Goal: Task Accomplishment & Management: Complete application form

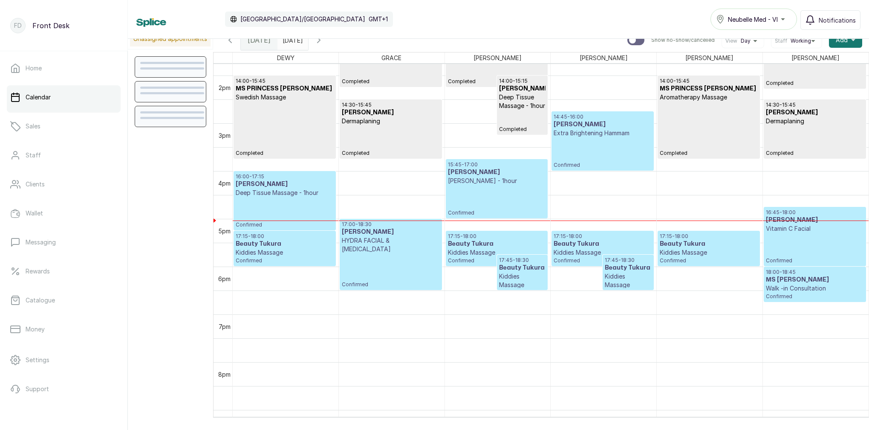
scroll to position [661, 0]
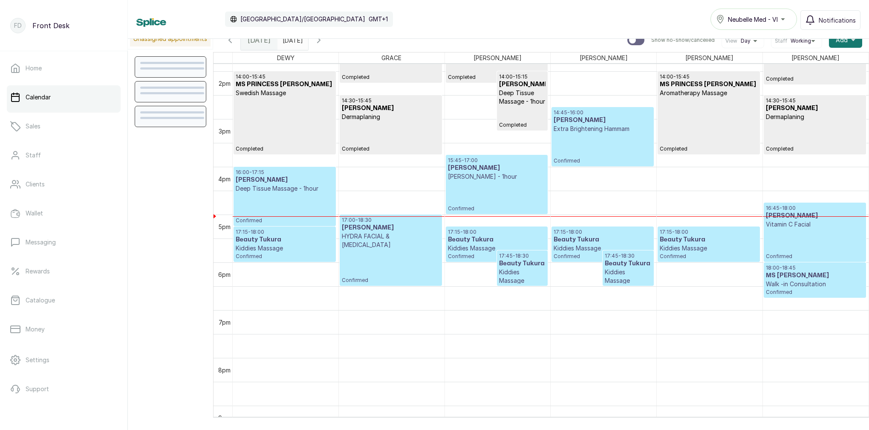
type input "dd/MM/yyyy"
click at [292, 41] on input "dd/MM/yyyy" at bounding box center [285, 38] width 14 height 14
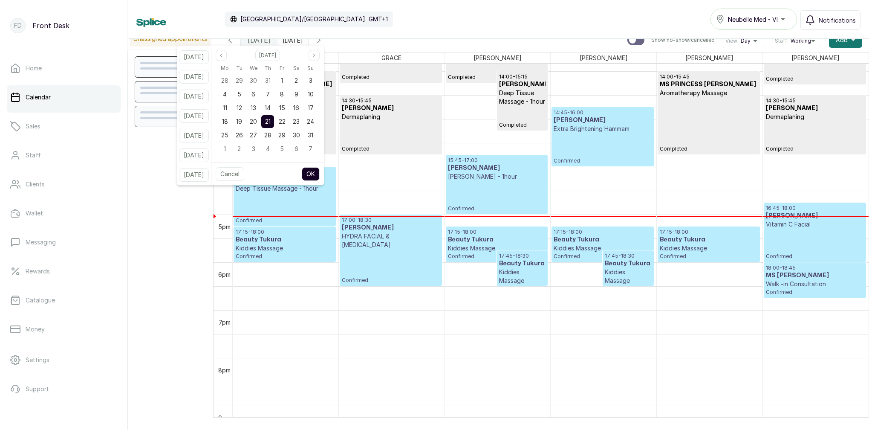
drag, startPoint x: 306, startPoint y: 121, endPoint x: 331, endPoint y: 187, distance: 70.3
click at [300, 121] on span "23" at bounding box center [296, 121] width 7 height 7
click at [320, 175] on button "OK" at bounding box center [311, 174] width 18 height 14
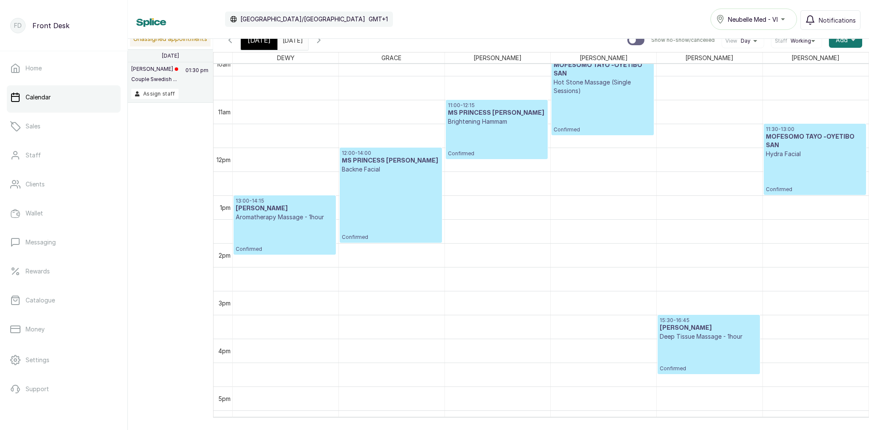
scroll to position [503, 0]
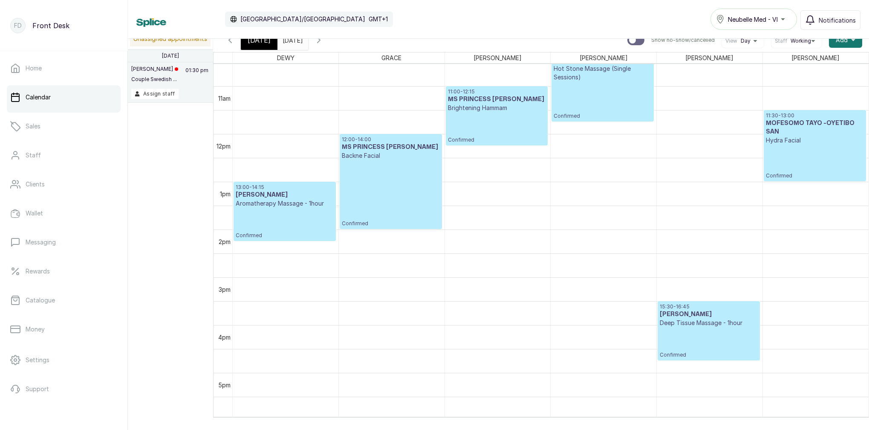
click at [292, 42] on input "[DATE]" at bounding box center [285, 38] width 14 height 14
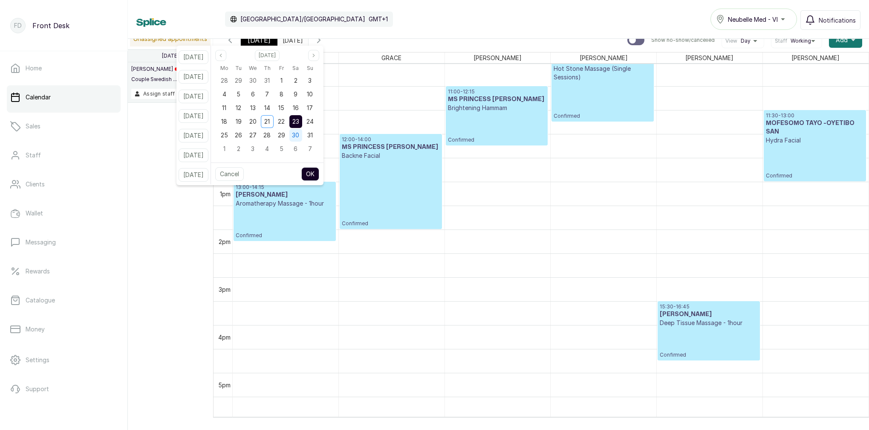
click at [299, 137] on span "30" at bounding box center [295, 134] width 7 height 7
click at [319, 173] on button "OK" at bounding box center [310, 174] width 18 height 14
type input "[DATE]"
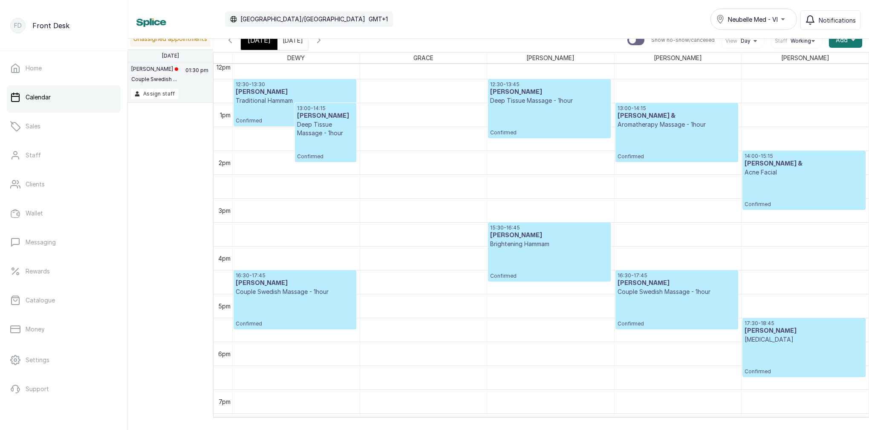
scroll to position [591, 0]
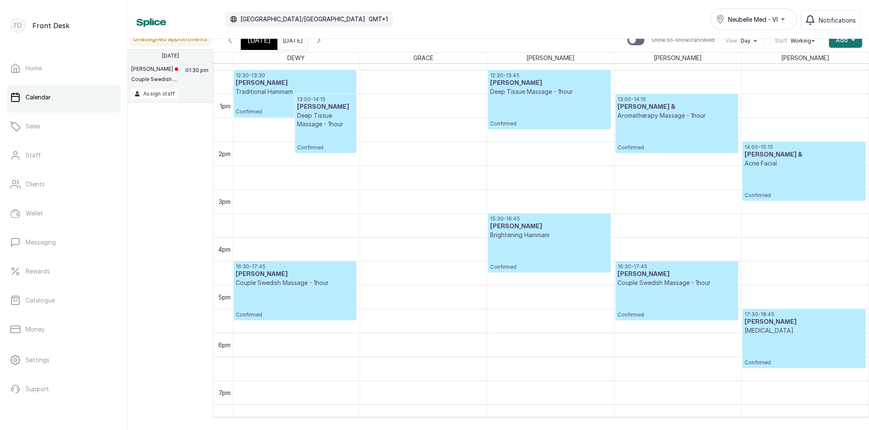
click at [699, 298] on div "16:30 - 17:45 [PERSON_NAME] Couple Swedish Massage - 1hour Confirmed" at bounding box center [677, 290] width 119 height 55
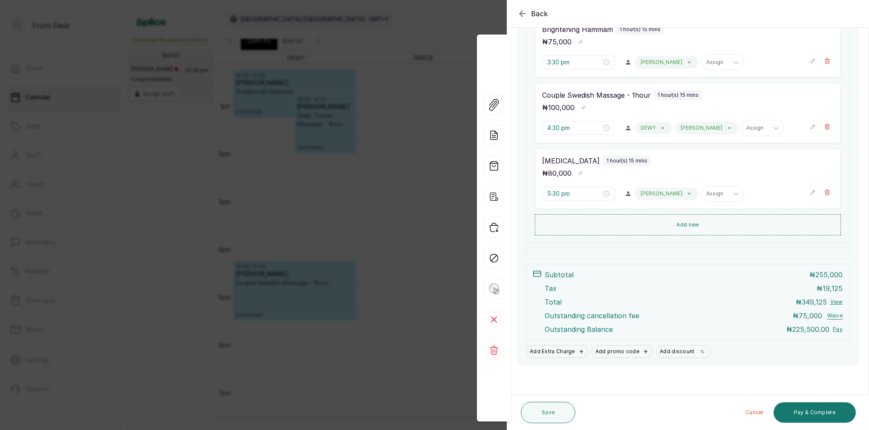
scroll to position [220, 0]
click at [839, 316] on button "Waive" at bounding box center [836, 316] width 16 height 7
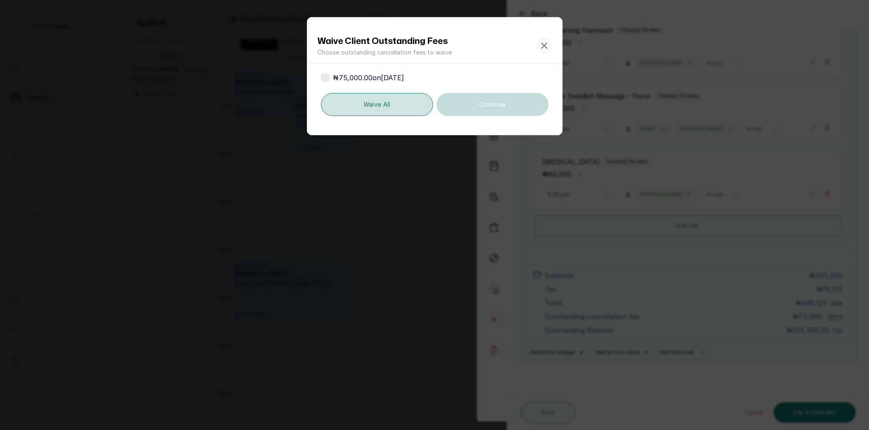
click at [366, 104] on button "Waive all" at bounding box center [377, 104] width 113 height 23
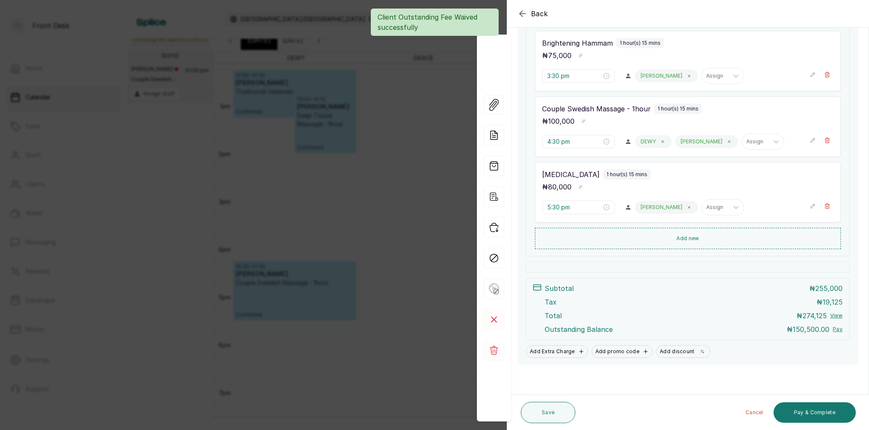
scroll to position [0, 0]
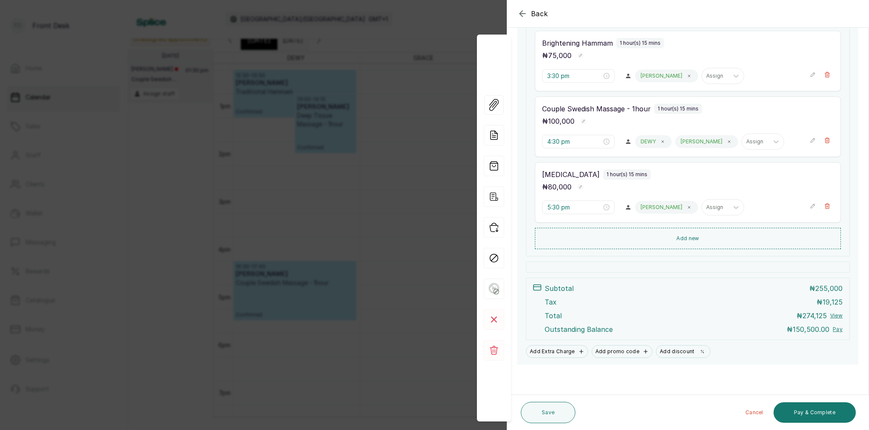
click at [362, 178] on div "Back Appointment Details Edit appointment 🚶 Walk-in (booked by Front Desk) Make…" at bounding box center [434, 215] width 869 height 430
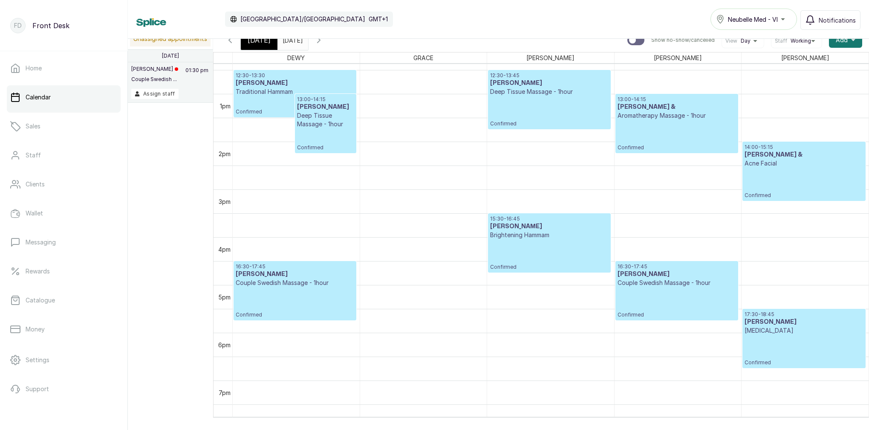
scroll to position [6, 0]
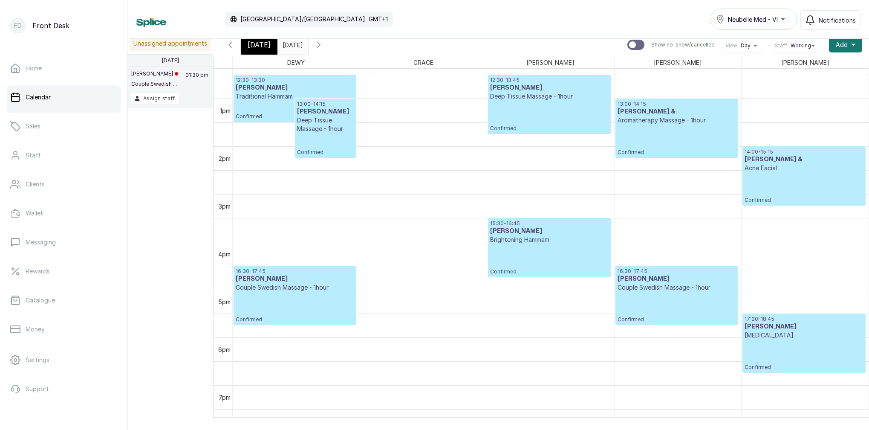
click at [268, 46] on div "[DATE]" at bounding box center [259, 45] width 37 height 20
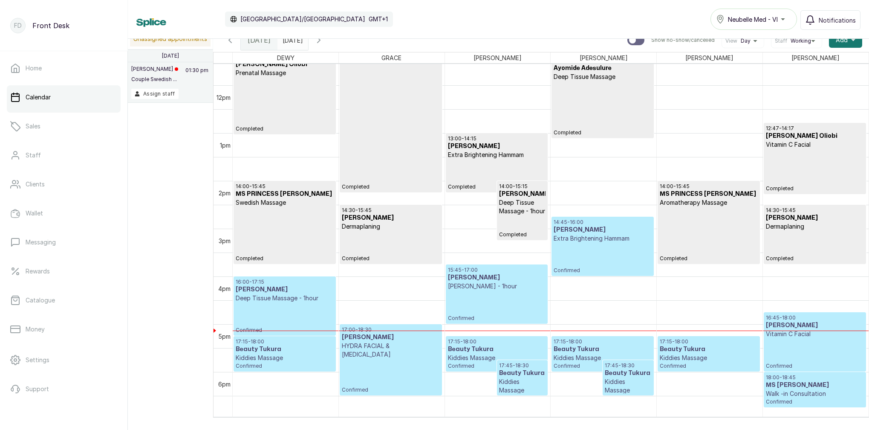
scroll to position [0, 0]
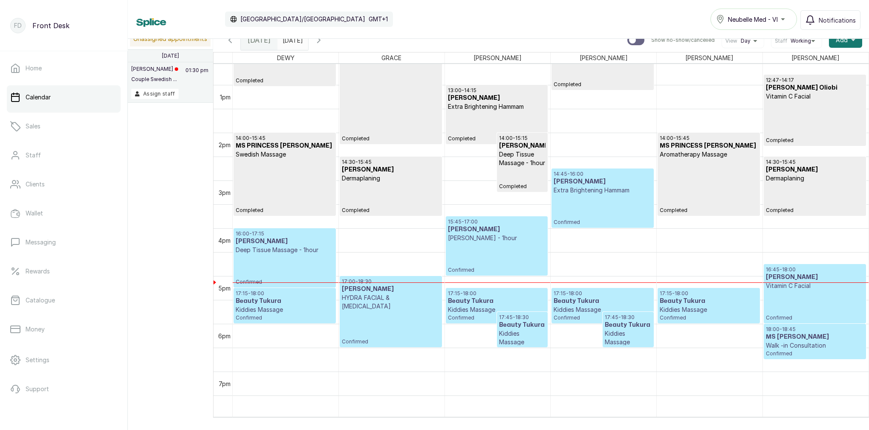
click at [517, 167] on p "Deep Tissue Massage - 1hour" at bounding box center [522, 158] width 47 height 17
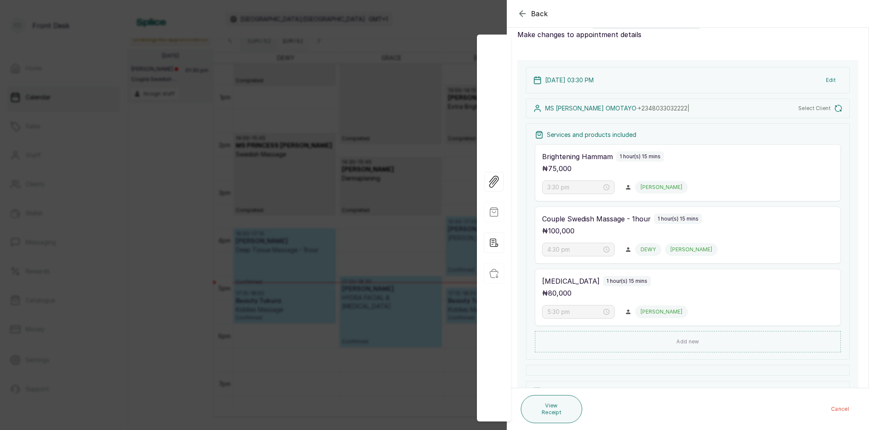
type input "1:00 pm"
type input "2:00 pm"
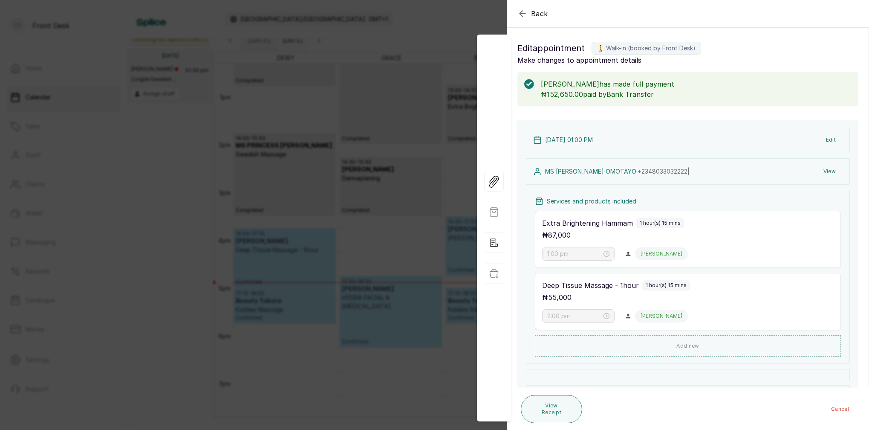
click at [830, 170] on button "View" at bounding box center [830, 171] width 26 height 15
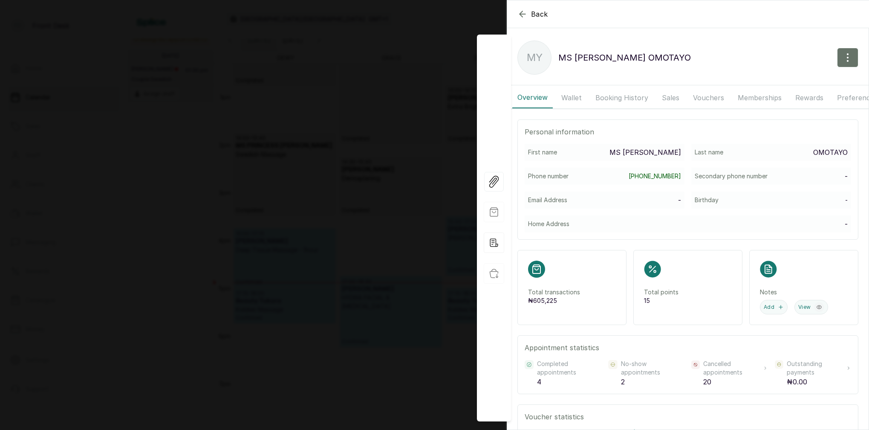
click at [629, 98] on button "Booking History" at bounding box center [622, 97] width 63 height 21
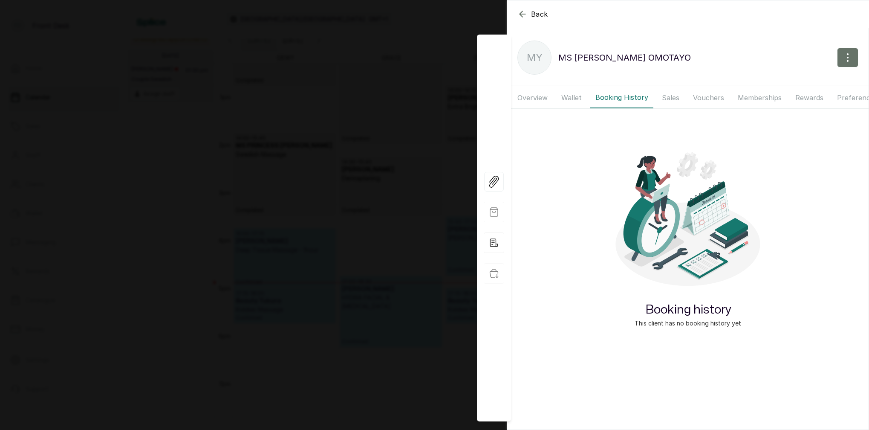
click at [574, 98] on button "Wallet" at bounding box center [571, 97] width 31 height 21
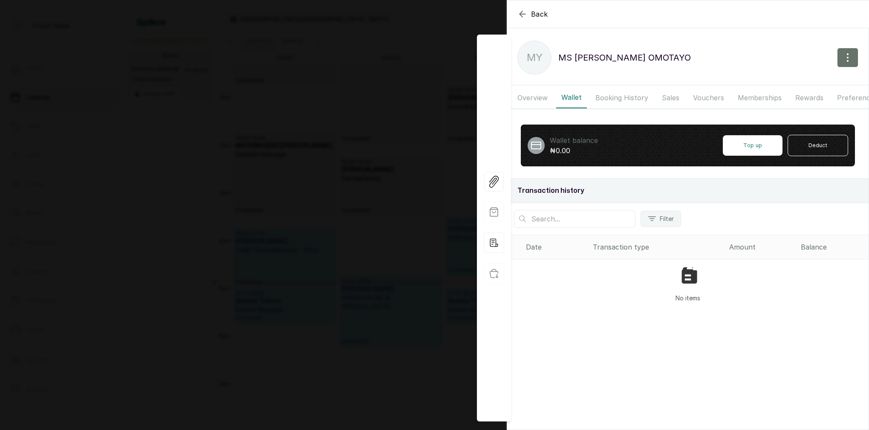
click at [534, 98] on button "Overview" at bounding box center [533, 97] width 41 height 21
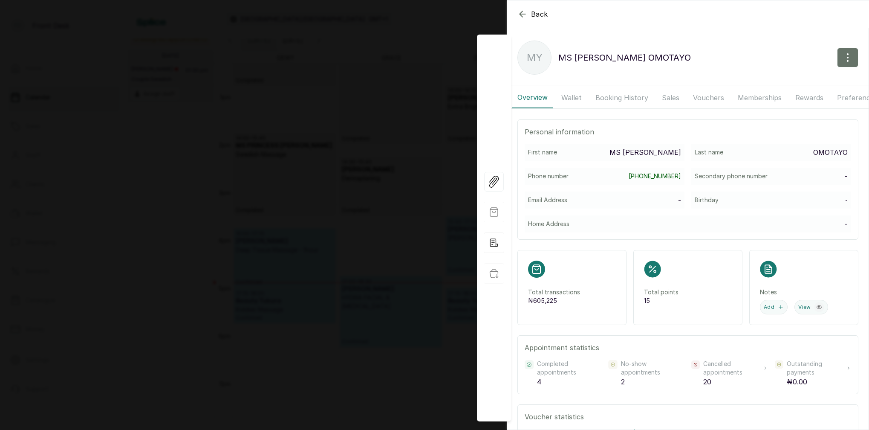
click at [598, 96] on button "Booking History" at bounding box center [622, 97] width 63 height 21
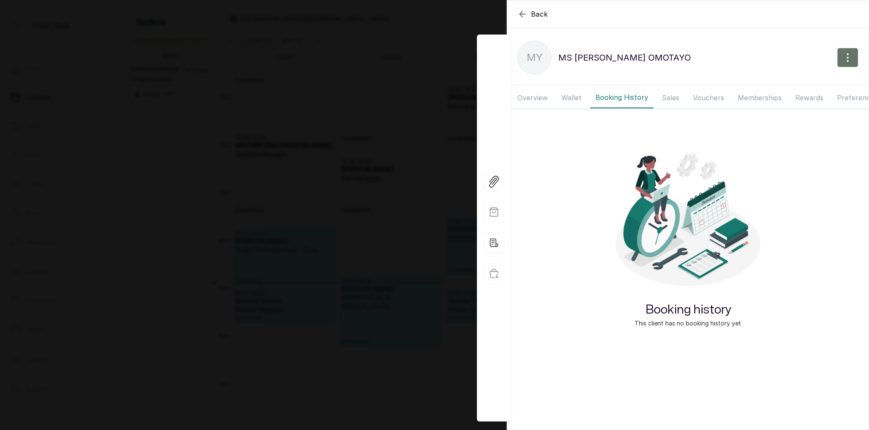
click at [571, 97] on button "Wallet" at bounding box center [571, 97] width 31 height 21
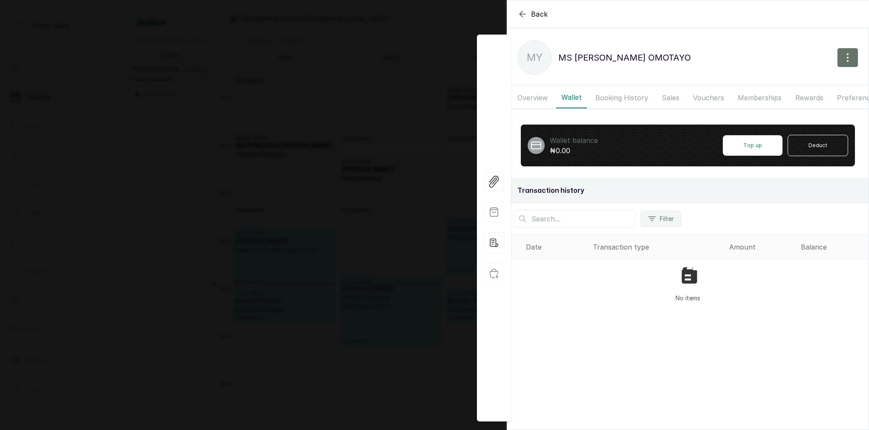
drag, startPoint x: 527, startPoint y: 96, endPoint x: 539, endPoint y: 95, distance: 11.1
click at [529, 95] on button "Overview" at bounding box center [533, 97] width 41 height 21
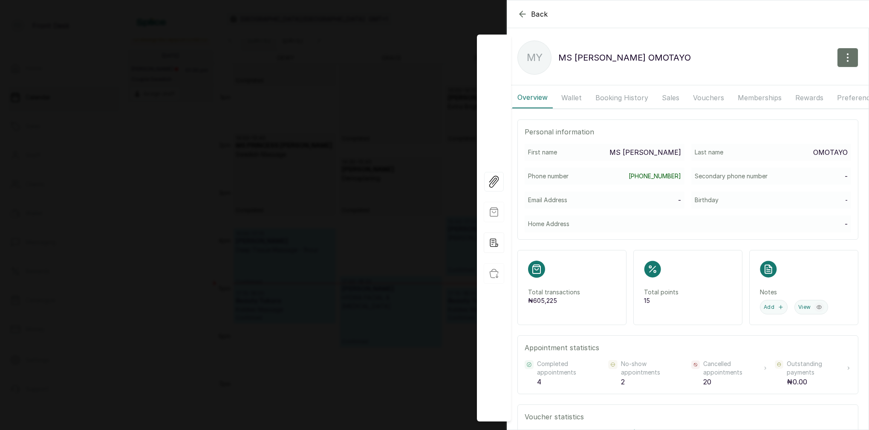
click at [623, 95] on button "Booking History" at bounding box center [622, 97] width 63 height 21
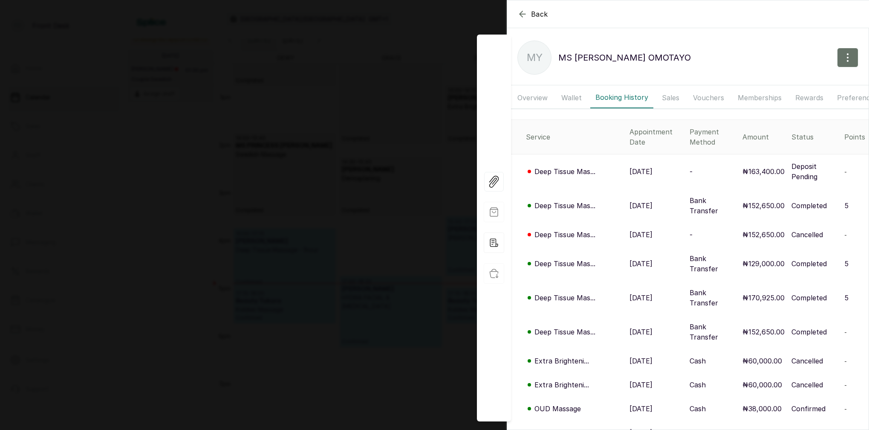
click at [560, 166] on p "Deep Tissue Mas..." at bounding box center [565, 171] width 61 height 10
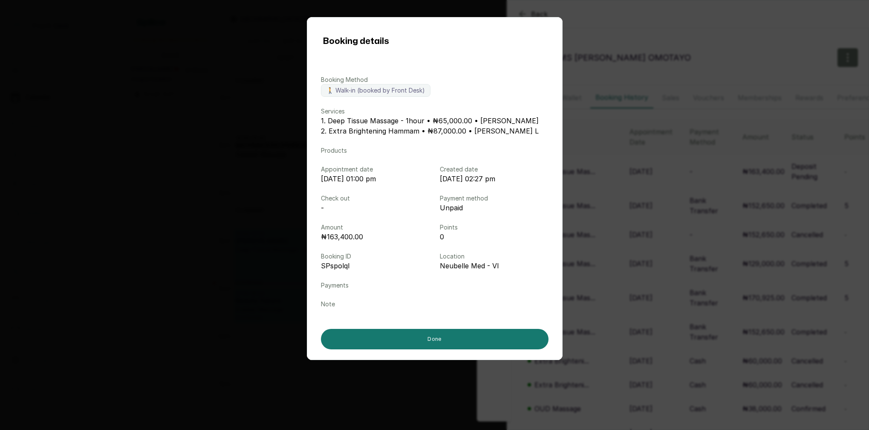
drag, startPoint x: 594, startPoint y: 156, endPoint x: 589, endPoint y: 166, distance: 11.1
click at [594, 156] on div "Booking details Booking Method 🚶 Walk-in (booked by Front Desk) Services 1. Dee…" at bounding box center [434, 215] width 869 height 430
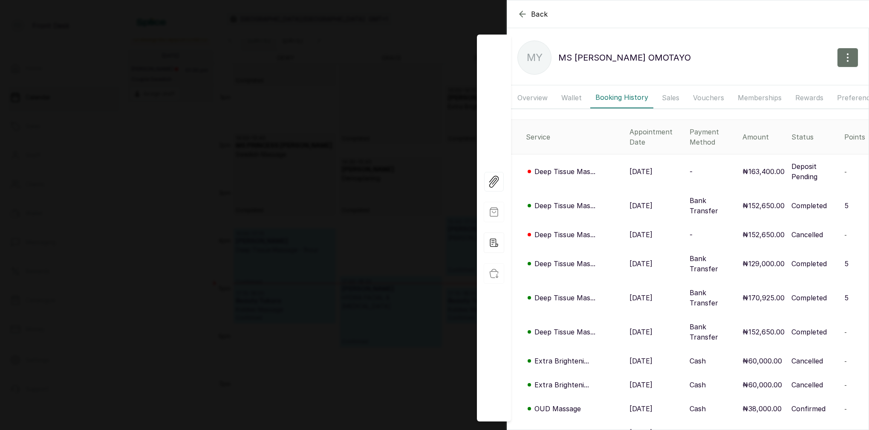
click at [561, 200] on p "Deep Tissue Mas..." at bounding box center [565, 205] width 61 height 10
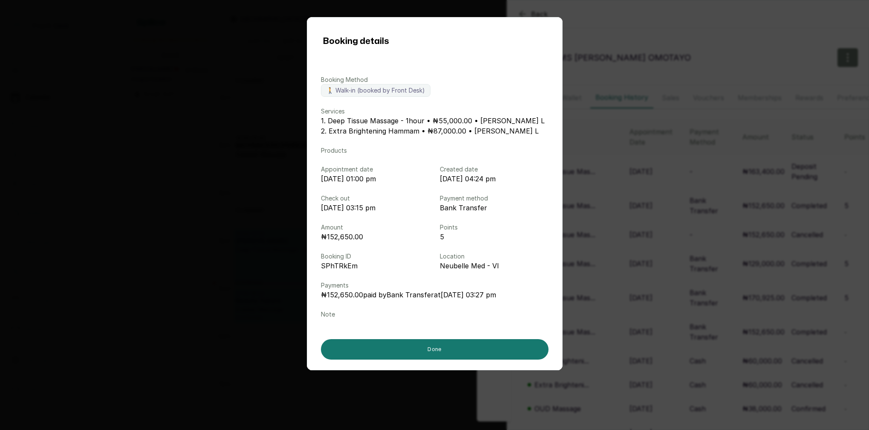
click at [713, 96] on div "Booking details Booking Method 🚶 Walk-in (booked by Front Desk) Services 1. Dee…" at bounding box center [434, 215] width 869 height 430
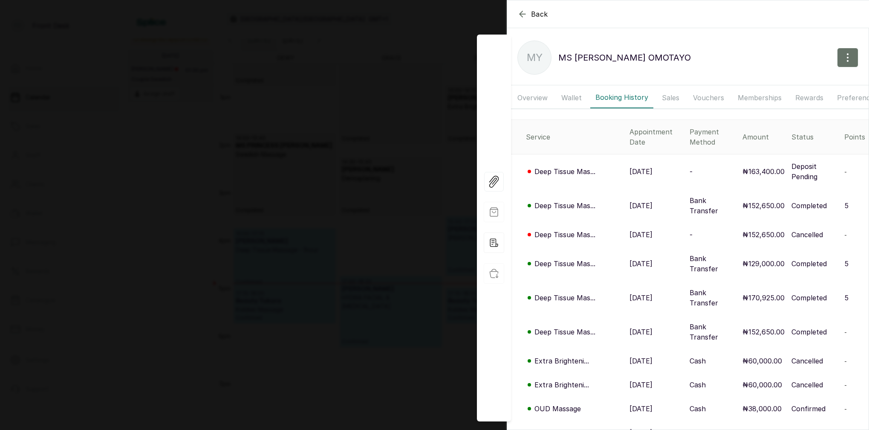
drag, startPoint x: 378, startPoint y: 50, endPoint x: 475, endPoint y: 13, distance: 104.2
click at [378, 50] on div "Back [PERSON_NAME] MY [PERSON_NAME] Overview Wallet Booking History Sales Vouch…" at bounding box center [434, 215] width 869 height 430
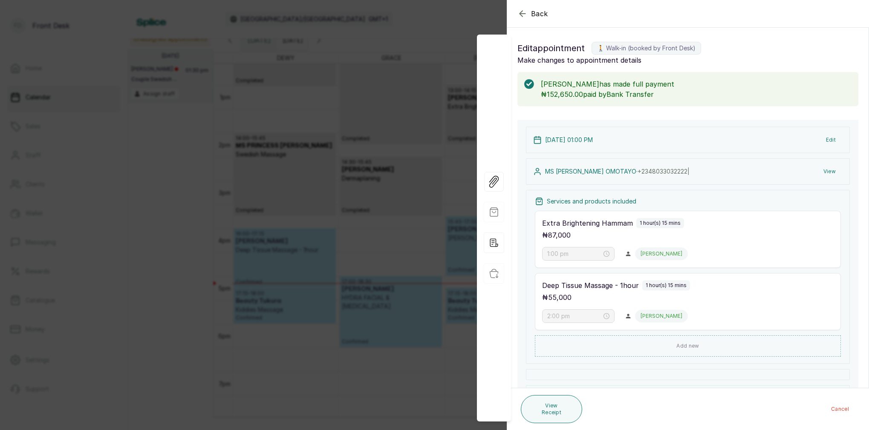
click at [382, 79] on div "Back Appointment Details Edit appointment 🚶 Walk-in (booked by Front Desk) Make…" at bounding box center [434, 215] width 869 height 430
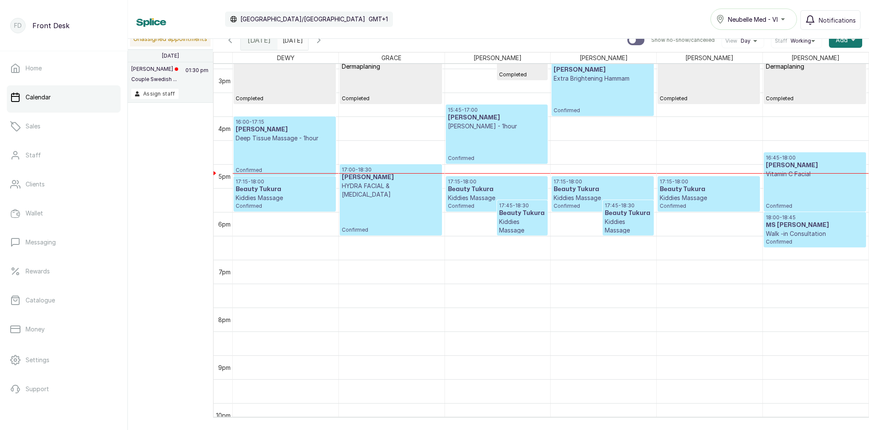
scroll to position [712, 0]
click at [814, 231] on p "Walk -in Consultation" at bounding box center [815, 233] width 98 height 9
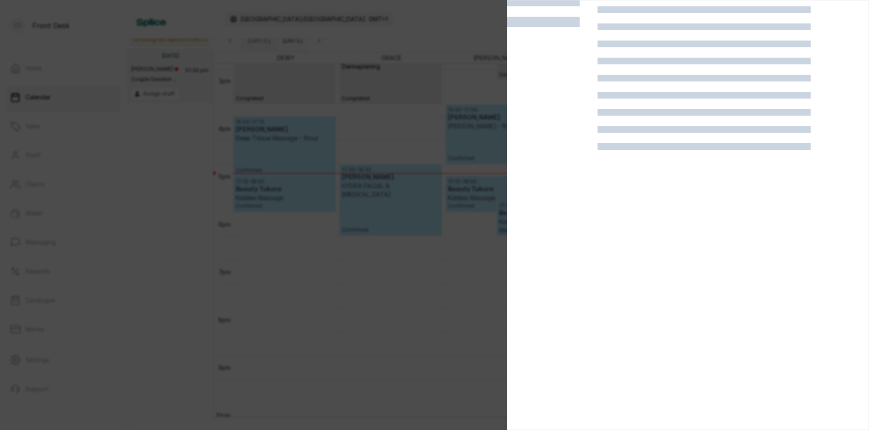
scroll to position [29, 0]
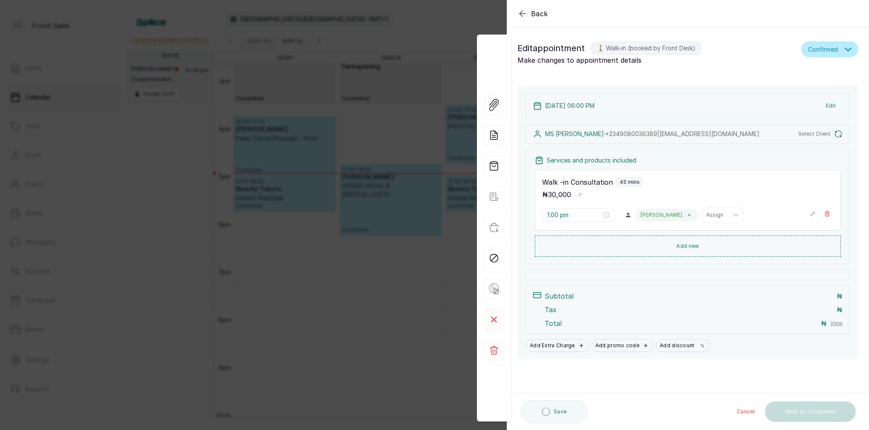
type input "6:00 pm"
click at [376, 78] on div "Back Appointment Details Edit appointment 🚶 Walk-in (booked by Front Desk) Make…" at bounding box center [434, 215] width 869 height 430
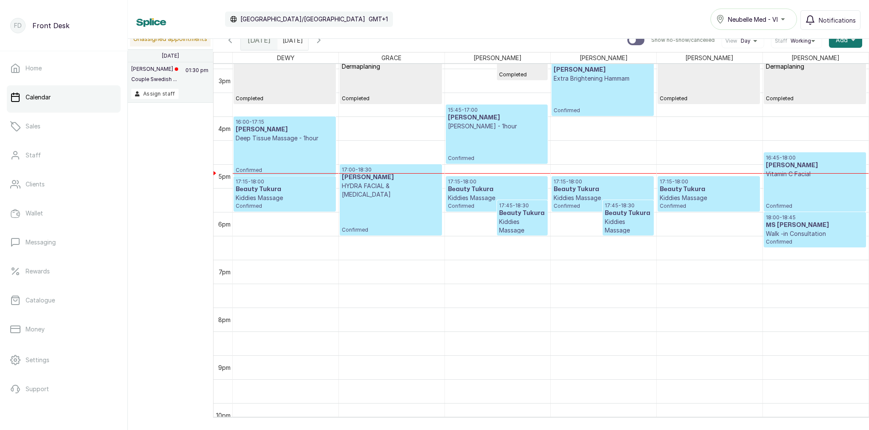
click at [814, 235] on p "Walk -in Consultation" at bounding box center [815, 233] width 98 height 9
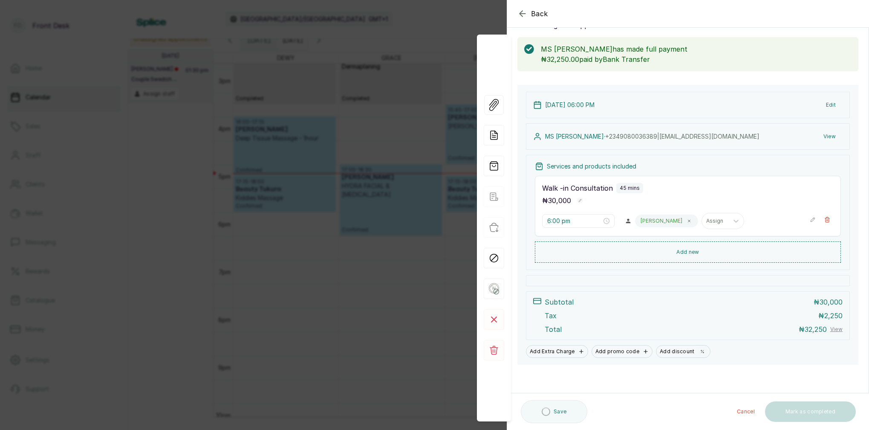
scroll to position [35, 0]
click at [358, 64] on div "Back Appointment Details Edit appointment 🚶 Walk-in (booked by Front Desk) Make…" at bounding box center [434, 215] width 869 height 430
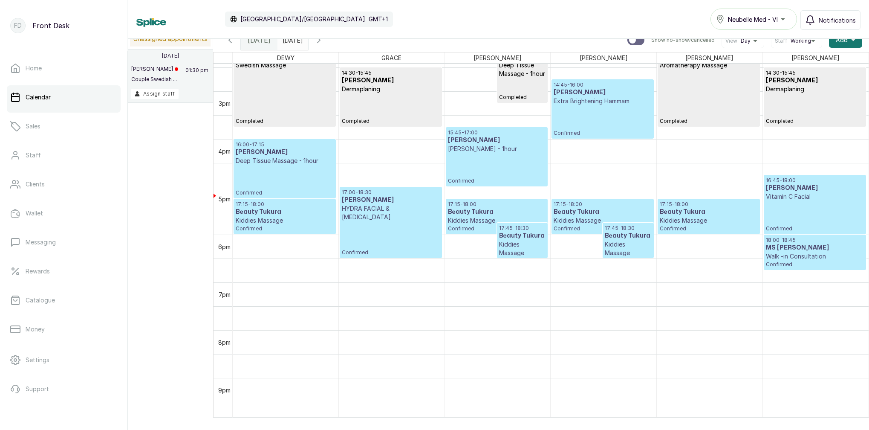
scroll to position [688, 0]
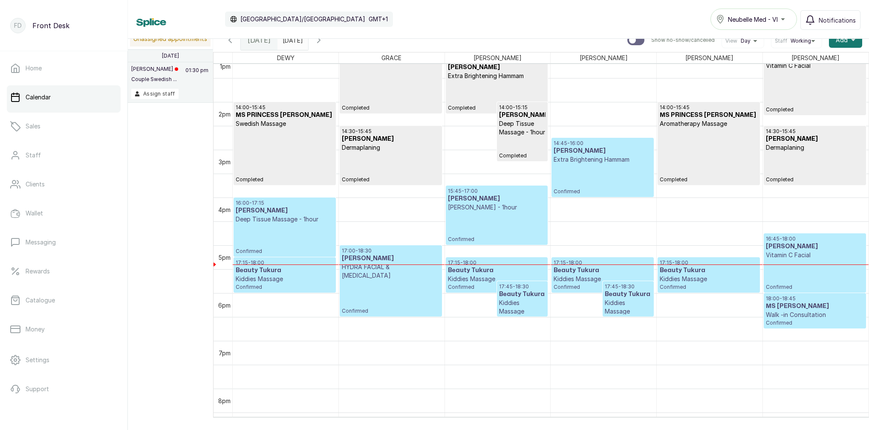
click at [292, 41] on input "[DATE]" at bounding box center [285, 38] width 14 height 14
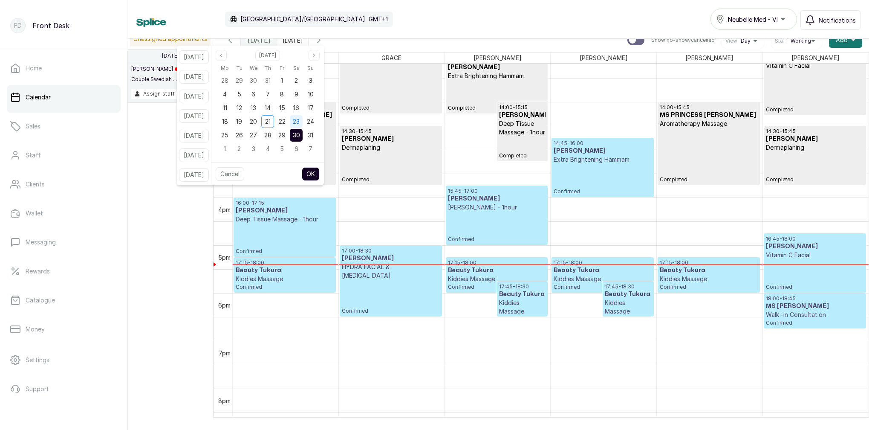
click at [300, 122] on span "23" at bounding box center [296, 121] width 7 height 7
click at [320, 173] on button "OK" at bounding box center [311, 174] width 18 height 14
type input "[DATE]"
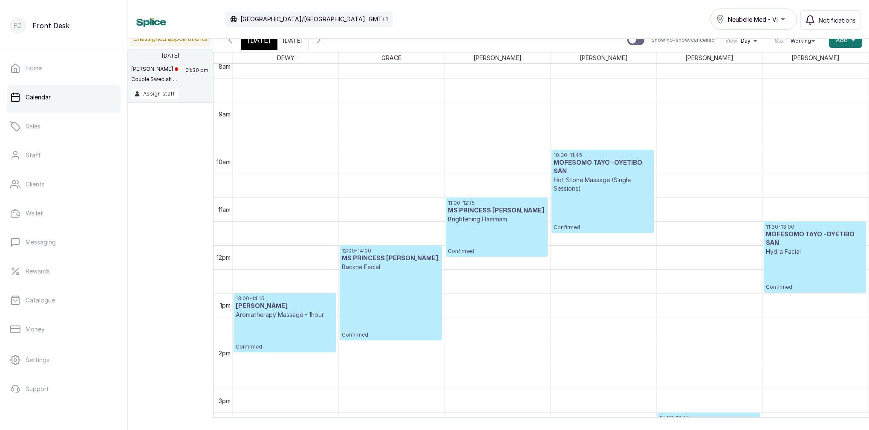
scroll to position [522, 0]
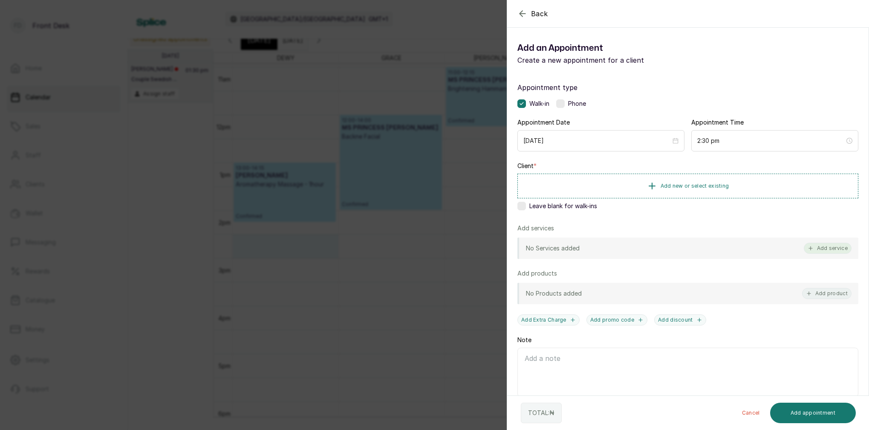
click at [834, 249] on button "Add service" at bounding box center [828, 248] width 48 height 11
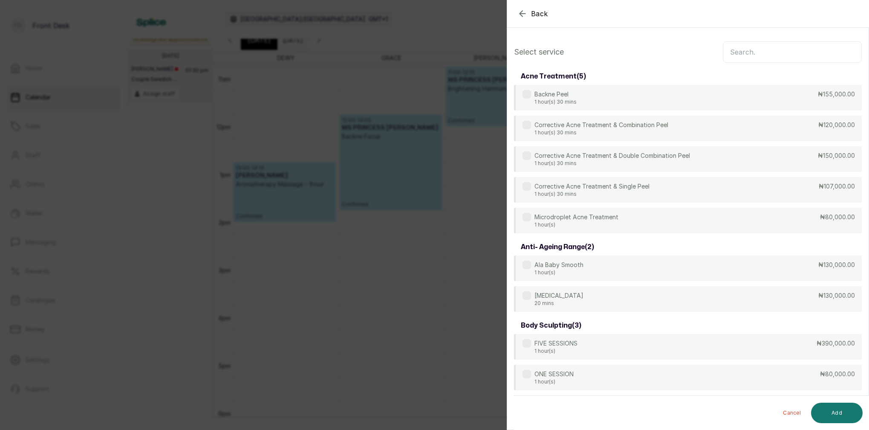
scroll to position [0, 0]
click at [750, 54] on input "text" at bounding box center [792, 51] width 139 height 21
click at [525, 12] on icon "button" at bounding box center [523, 14] width 10 height 10
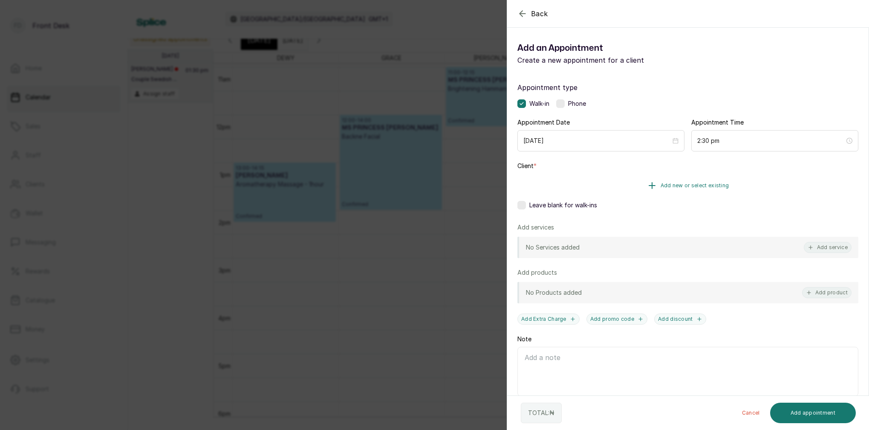
click at [673, 185] on span "Add new or select existing" at bounding box center [695, 185] width 69 height 7
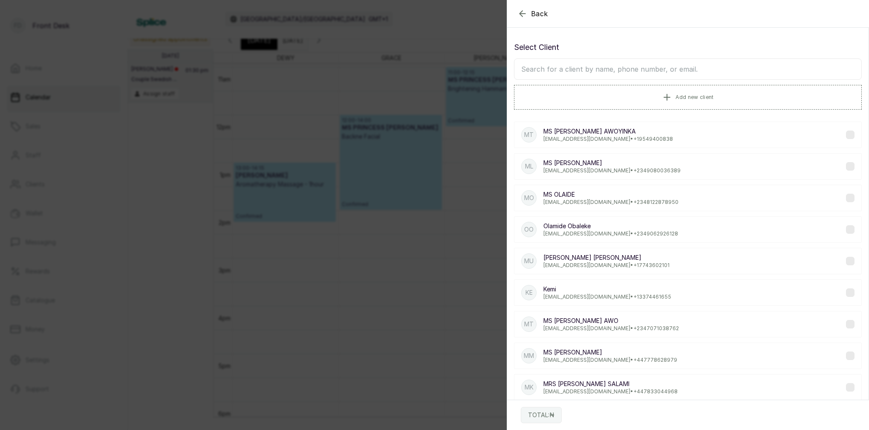
click at [669, 71] on input "text" at bounding box center [688, 68] width 348 height 21
type input "MR [PERSON_NAME]"
click at [686, 97] on span "Add new client" at bounding box center [695, 96] width 38 height 7
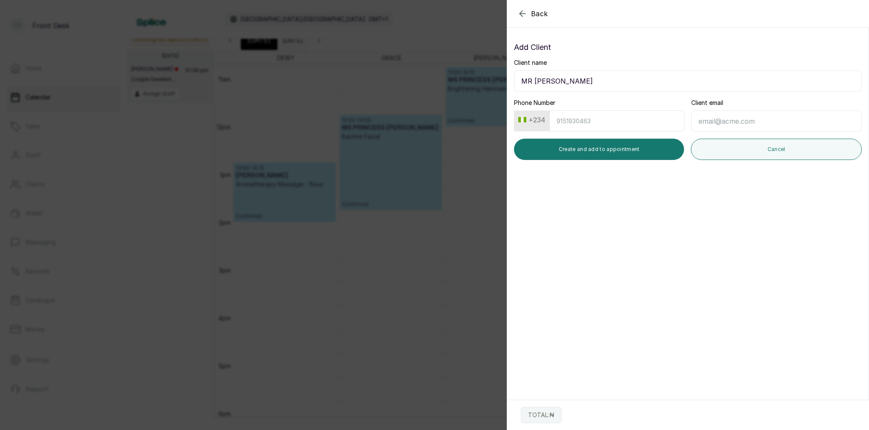
type input "MR [PERSON_NAME]"
click at [536, 124] on button "+234" at bounding box center [532, 120] width 34 height 14
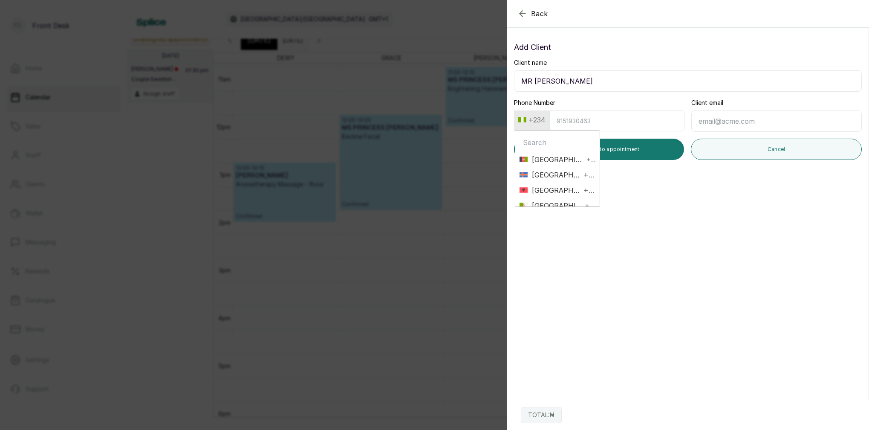
click at [565, 142] on input "text" at bounding box center [558, 142] width 76 height 17
type input "UNIT"
drag, startPoint x: 564, startPoint y: 179, endPoint x: 564, endPoint y: 159, distance: 20.0
click at [564, 179] on span "[GEOGRAPHIC_DATA]" at bounding box center [556, 175] width 56 height 10
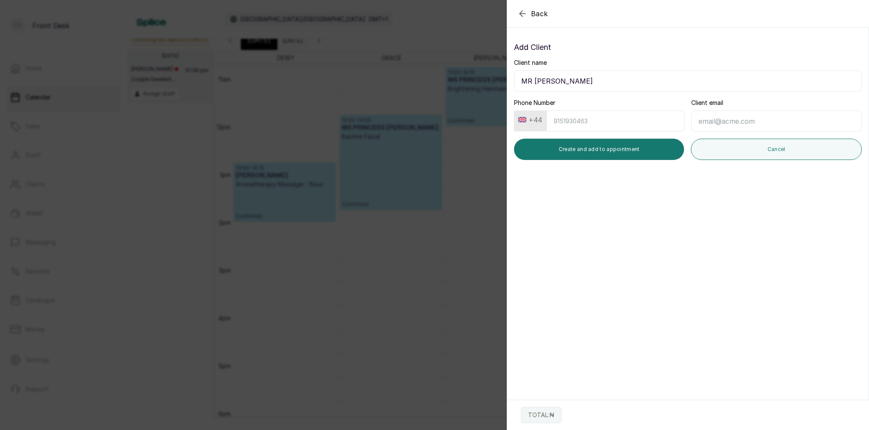
click at [570, 111] on input "Phone Number" at bounding box center [616, 120] width 138 height 21
type input "7884831898"
type input "d"
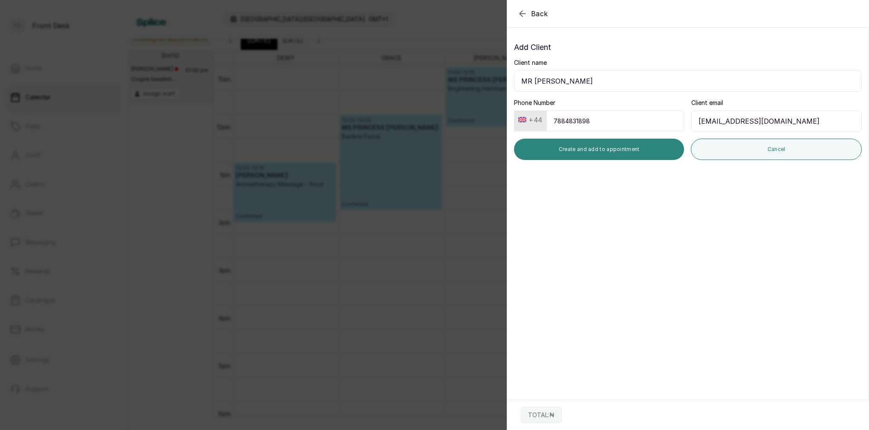
type input "[EMAIL_ADDRESS][DOMAIN_NAME]"
click at [663, 153] on button "Create and add to appointment" at bounding box center [599, 149] width 170 height 21
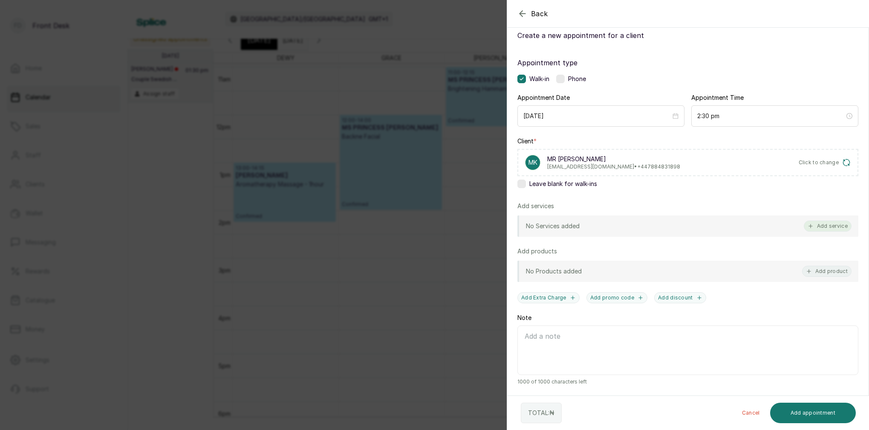
click at [831, 223] on button "Add service" at bounding box center [828, 225] width 48 height 11
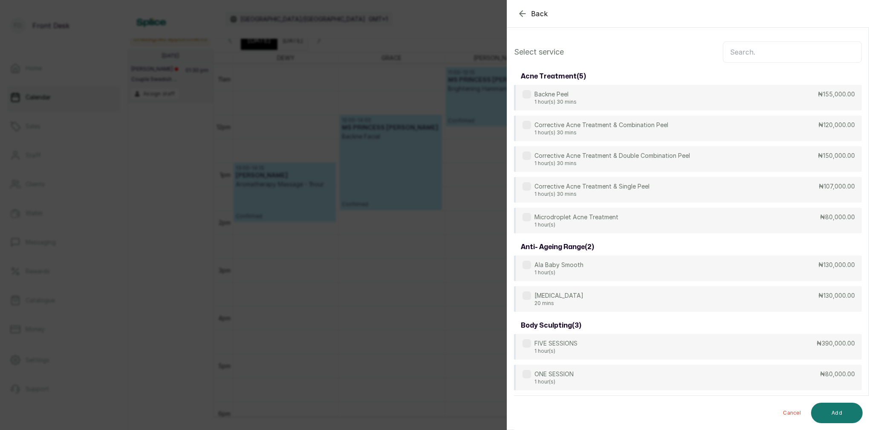
click at [775, 57] on input "text" at bounding box center [792, 51] width 139 height 21
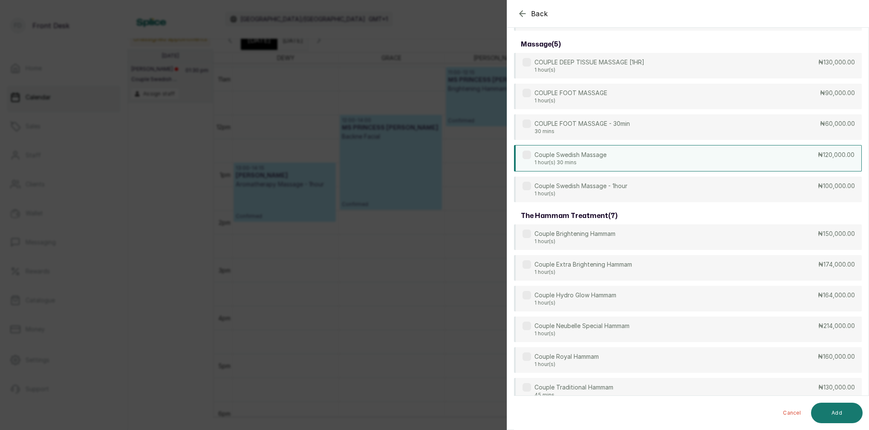
scroll to position [128, 0]
click at [622, 193] on p "1 hour(s)" at bounding box center [581, 192] width 93 height 7
click at [619, 189] on p "1 hour(s)" at bounding box center [581, 192] width 93 height 7
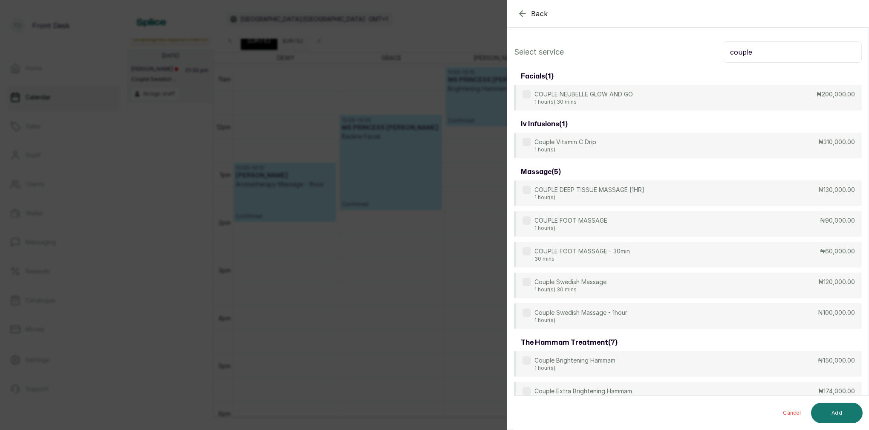
scroll to position [0, 0]
click at [785, 54] on input "couple" at bounding box center [792, 51] width 139 height 21
type input "c"
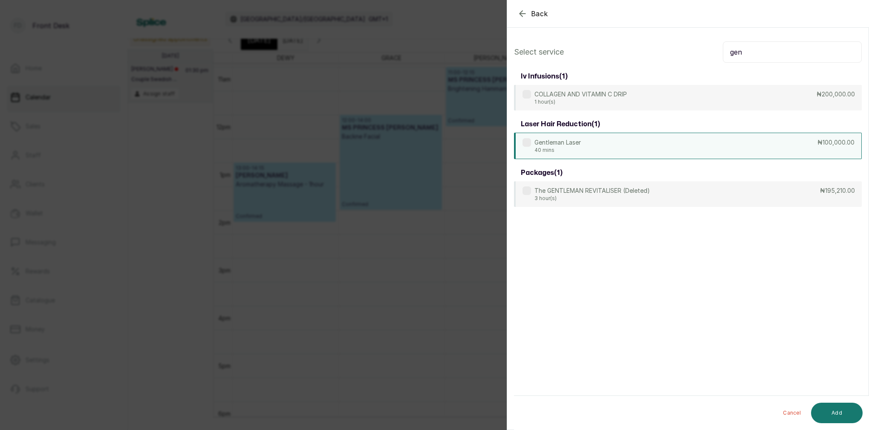
type input "gen"
click at [572, 146] on p "Gentleman Laser" at bounding box center [558, 142] width 46 height 9
click at [839, 414] on button "Add" at bounding box center [837, 413] width 52 height 20
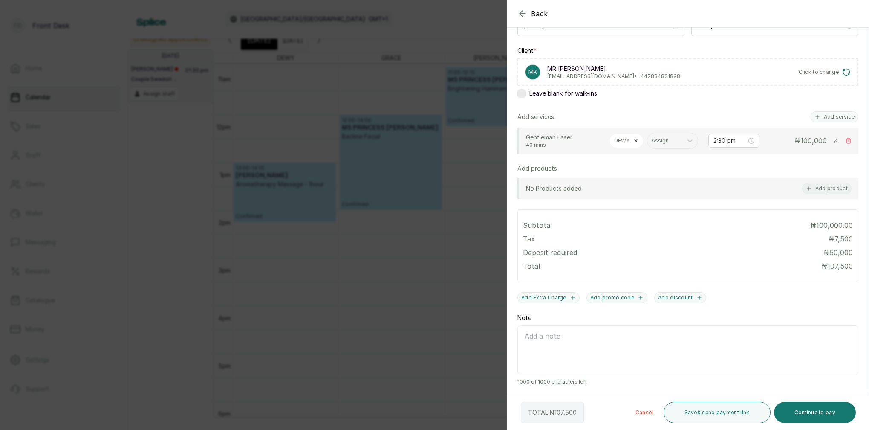
scroll to position [115, 0]
click at [820, 413] on button "Continue to pay" at bounding box center [815, 412] width 82 height 21
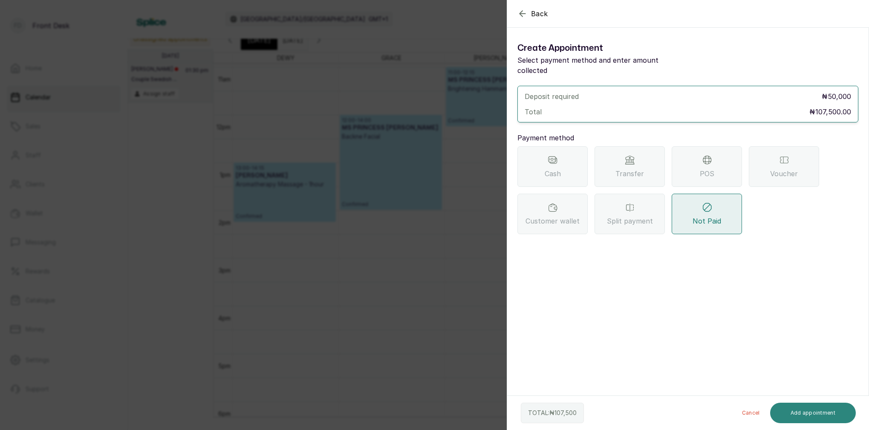
scroll to position [0, 0]
click at [520, 13] on icon "button" at bounding box center [523, 14] width 10 height 10
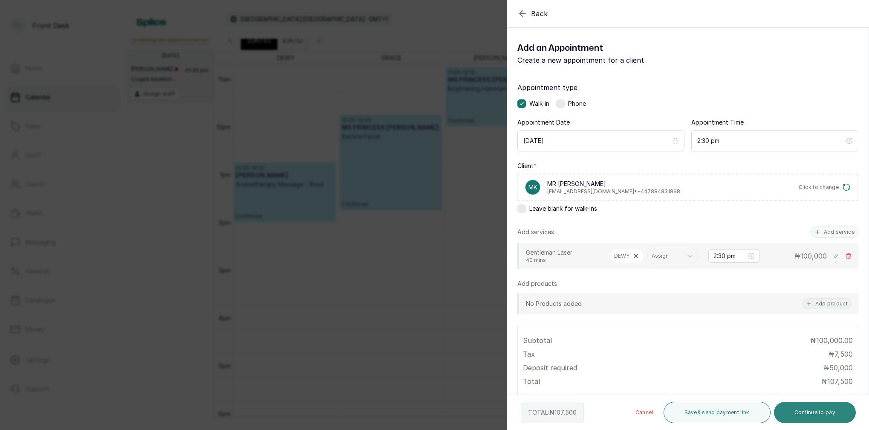
drag, startPoint x: 818, startPoint y: 415, endPoint x: 812, endPoint y: 403, distance: 14.1
click at [817, 415] on button "Continue to pay" at bounding box center [815, 412] width 82 height 21
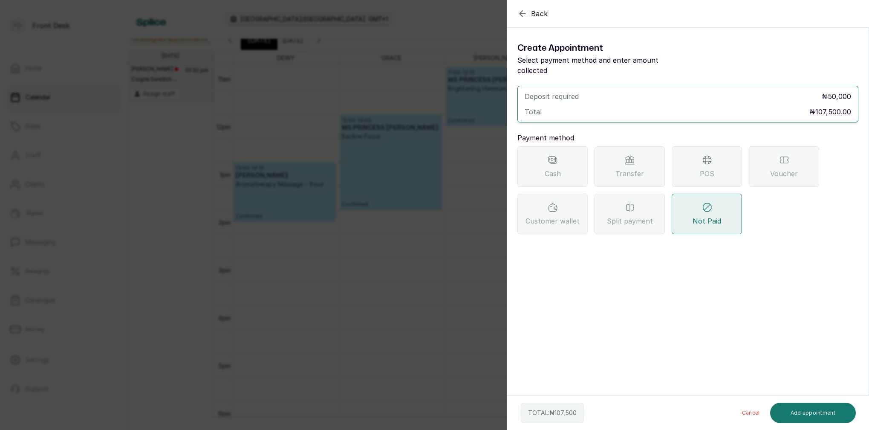
click at [619, 150] on div "Transfer" at bounding box center [630, 166] width 70 height 41
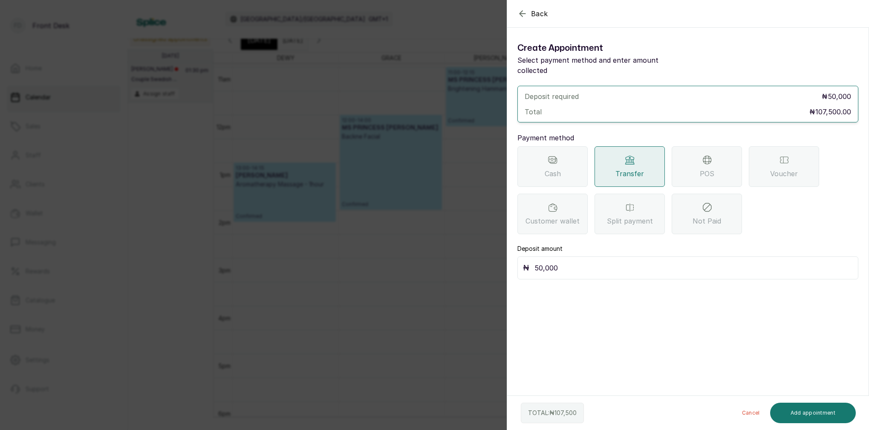
click at [591, 262] on input "50,000" at bounding box center [694, 268] width 319 height 12
type input "5"
type input "107,500"
drag, startPoint x: 823, startPoint y: 411, endPoint x: 818, endPoint y: 394, distance: 17.4
click at [823, 410] on button "Add appointment" at bounding box center [814, 413] width 86 height 20
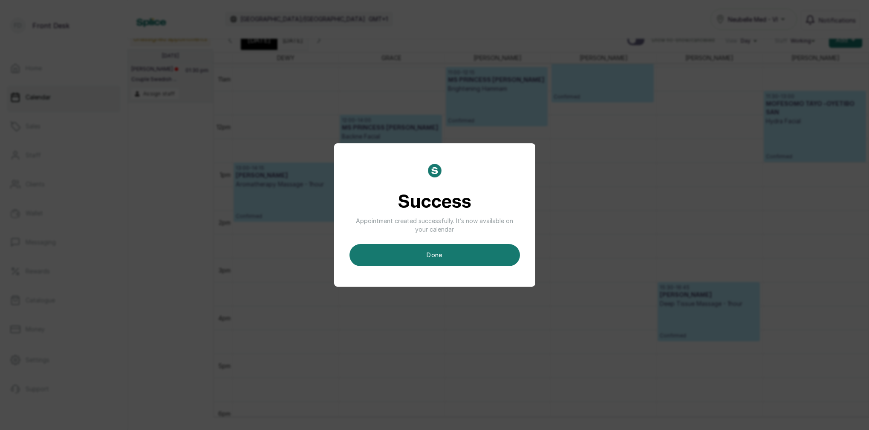
scroll to position [526, 0]
click at [497, 254] on button "done" at bounding box center [435, 255] width 171 height 22
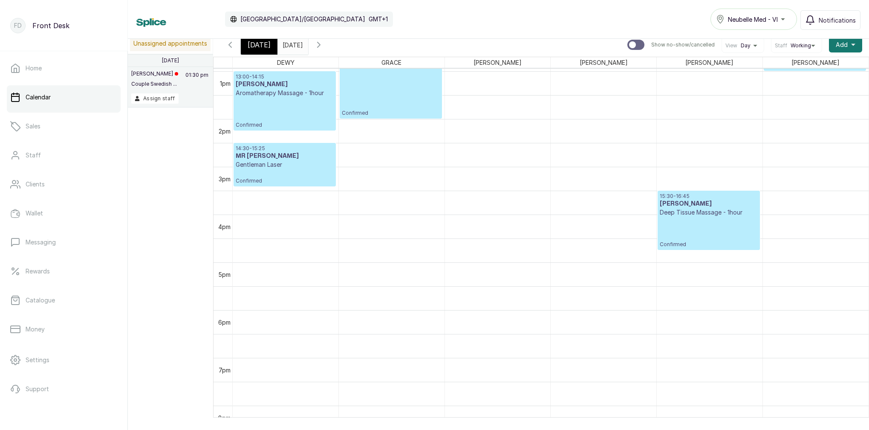
scroll to position [620, 0]
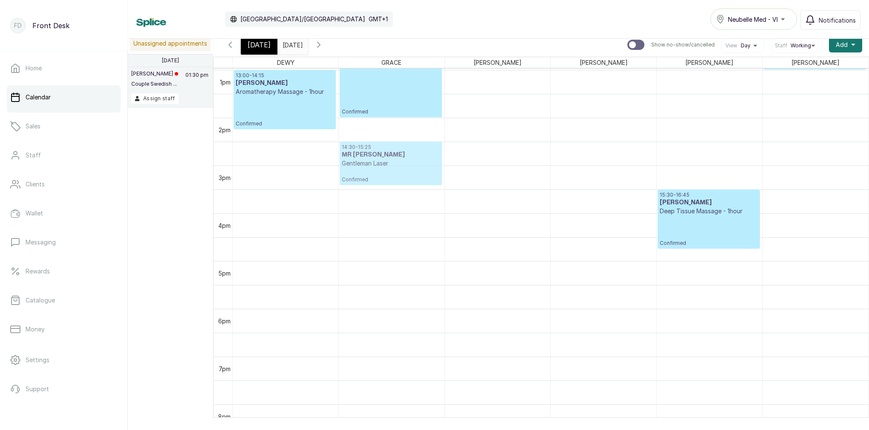
drag, startPoint x: 310, startPoint y: 166, endPoint x: 382, endPoint y: 166, distance: 71.6
click at [382, 166] on tr "13:00 - 14:15 [PERSON_NAME] Aromatherapy Massage - 1hour Confirmed 14:30 - 15:2…" at bounding box center [551, 22] width 636 height 1146
drag, startPoint x: 253, startPoint y: 54, endPoint x: 270, endPoint y: 60, distance: 18.2
click at [253, 54] on div "[DATE]" at bounding box center [259, 45] width 37 height 20
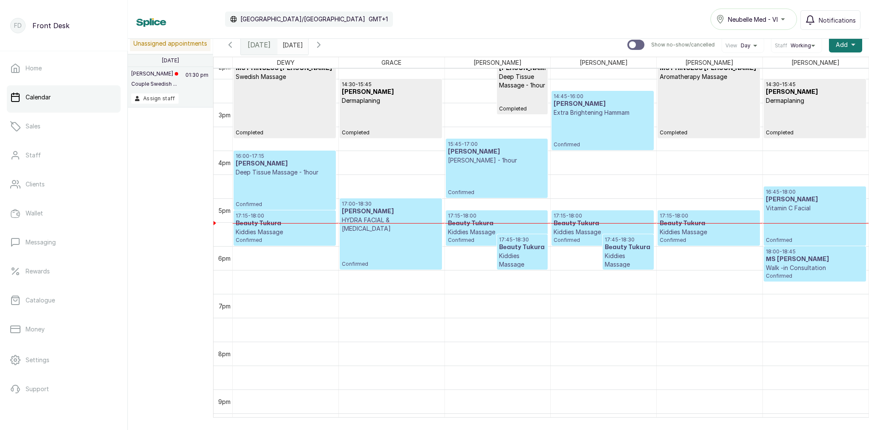
scroll to position [682, 0]
click at [374, 248] on div "17:00 - 18:30 [PERSON_NAME] HYDRA FACIAL & [MEDICAL_DATA] Confirmed" at bounding box center [391, 233] width 98 height 67
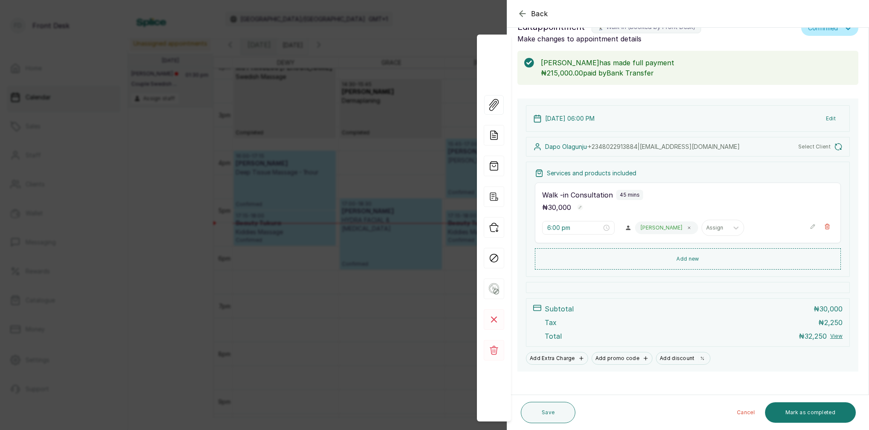
type input "4:00 pm"
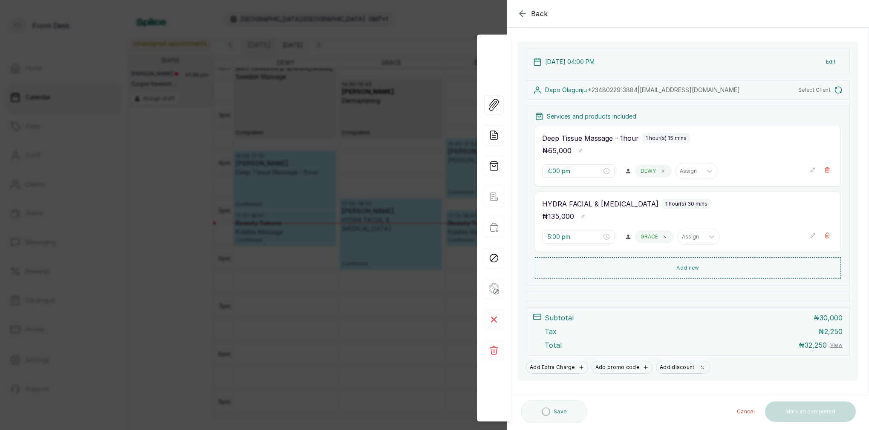
scroll to position [94, 0]
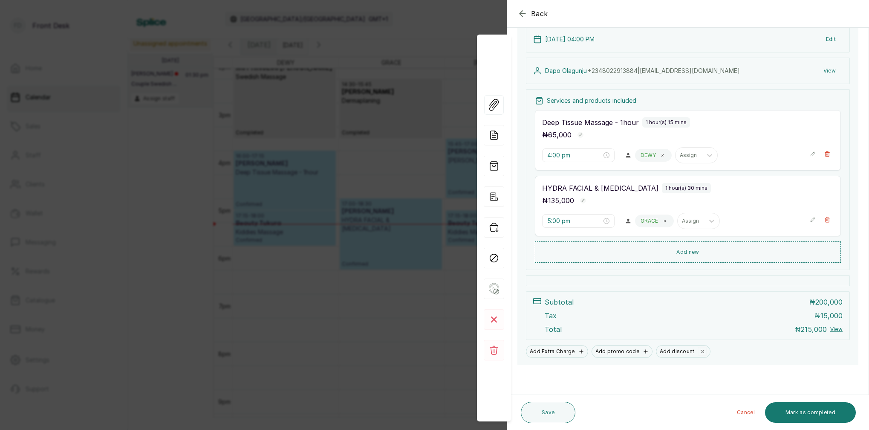
click at [437, 12] on div "Back Appointment Details Edit appointment 🚶 Walk-in (booked by Front Desk) Make…" at bounding box center [434, 215] width 869 height 430
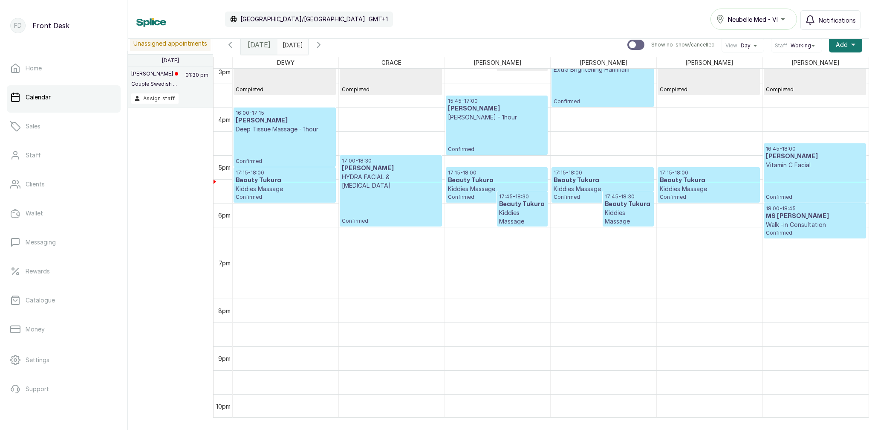
click at [324, 43] on icon "button" at bounding box center [319, 45] width 10 height 10
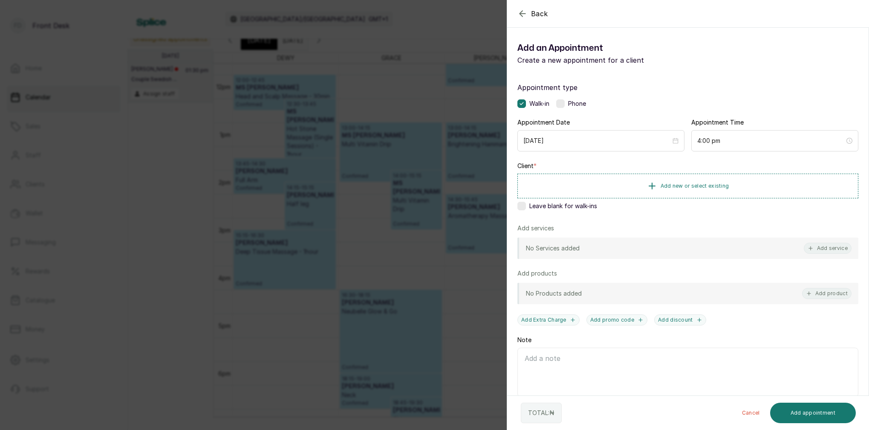
click at [526, 16] on icon "button" at bounding box center [523, 14] width 10 height 10
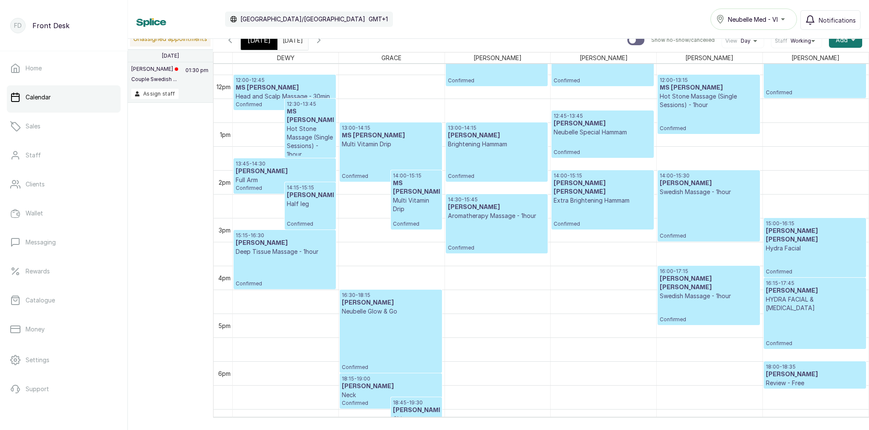
click at [324, 39] on icon "button" at bounding box center [319, 40] width 10 height 10
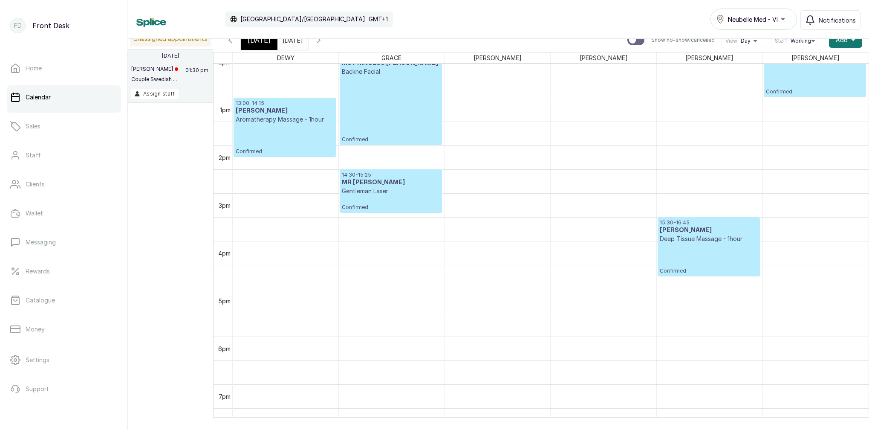
scroll to position [490, 0]
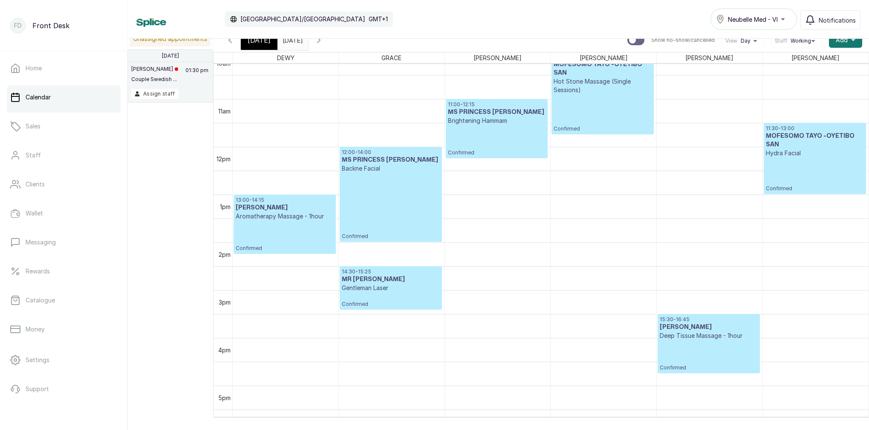
click at [228, 41] on icon "button" at bounding box center [230, 40] width 10 height 10
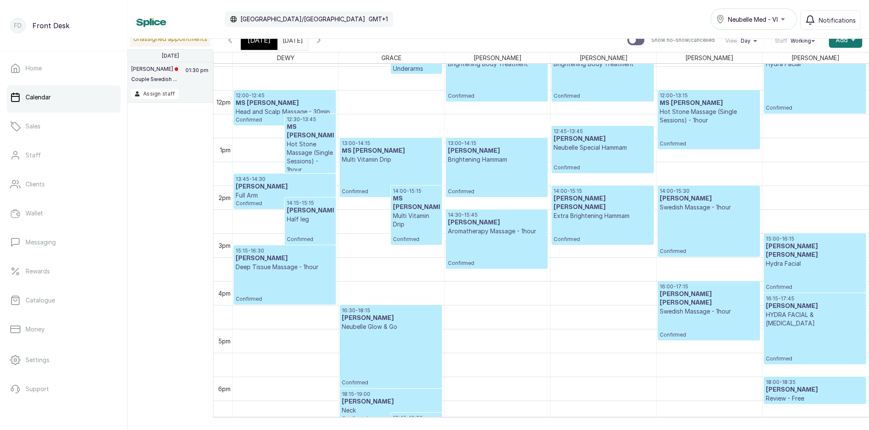
scroll to position [597, 0]
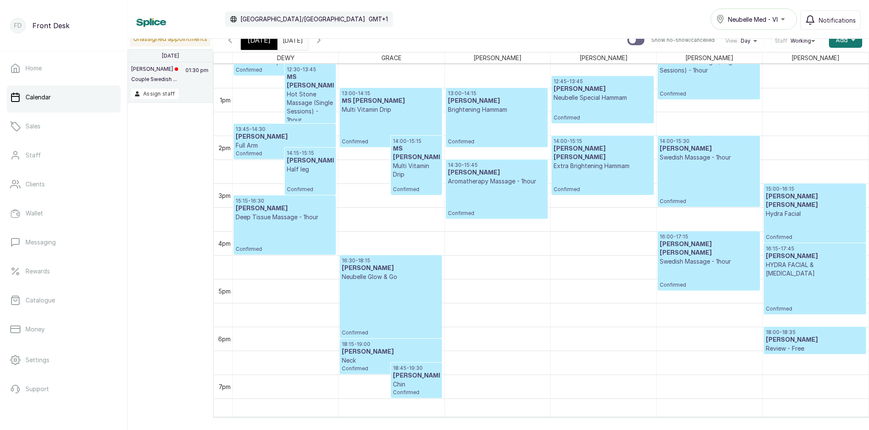
click at [324, 40] on icon "button" at bounding box center [319, 40] width 10 height 10
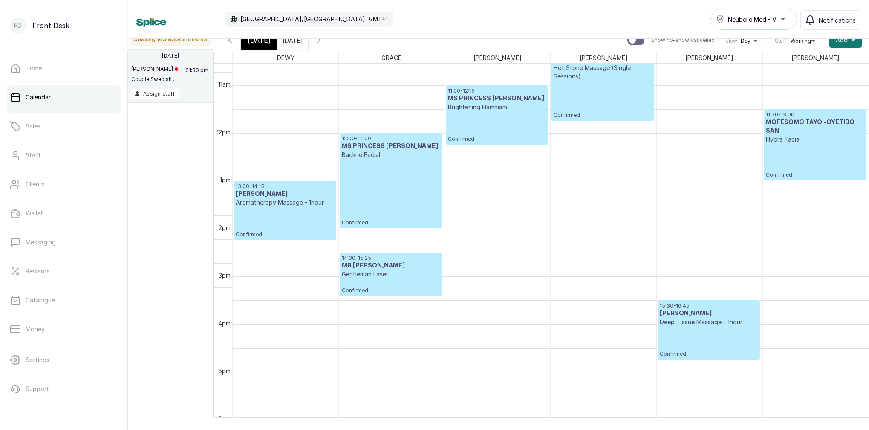
scroll to position [517, 0]
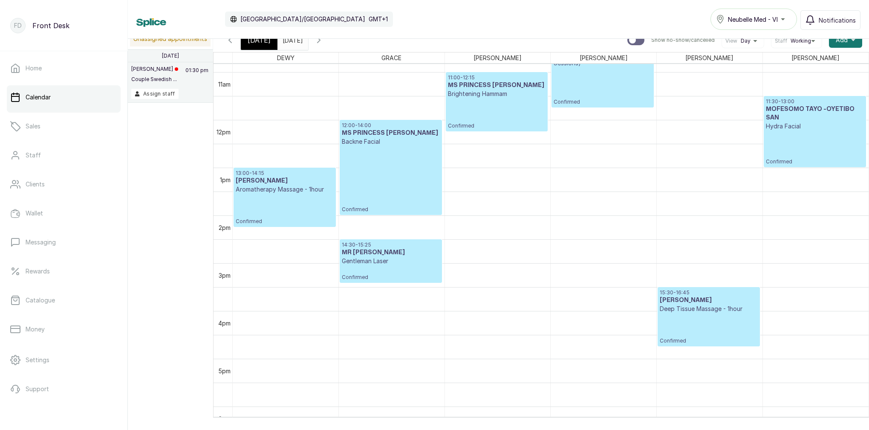
click at [229, 43] on icon "button" at bounding box center [230, 40] width 10 height 10
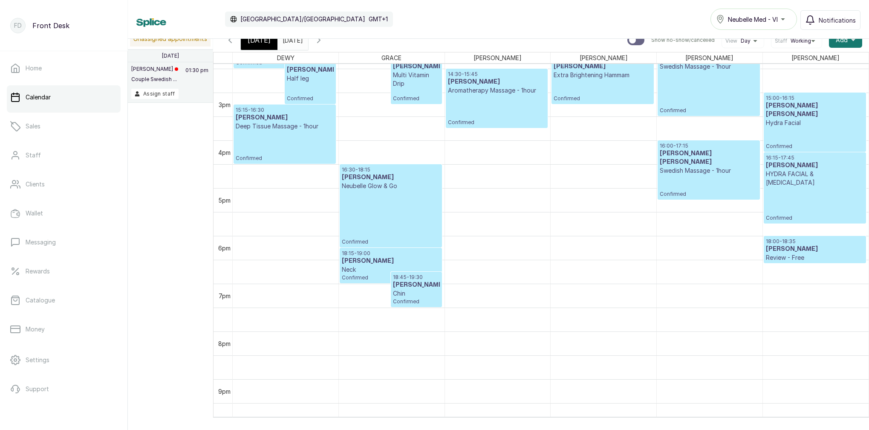
scroll to position [658, 0]
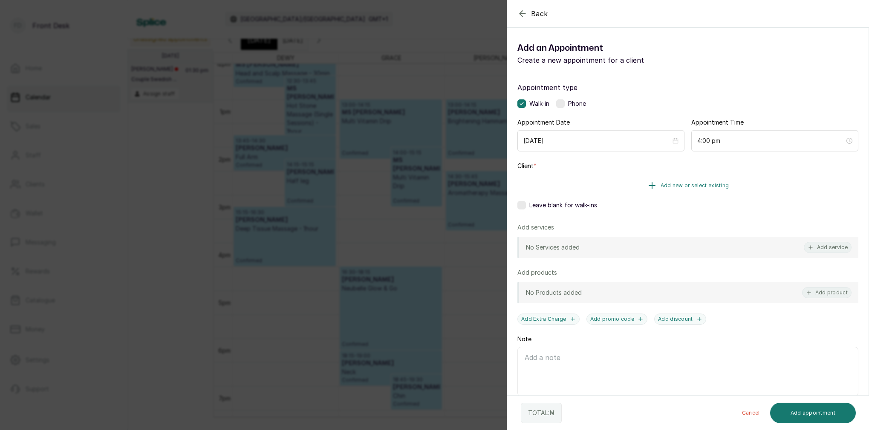
click at [712, 183] on span "Add new or select existing" at bounding box center [695, 185] width 69 height 7
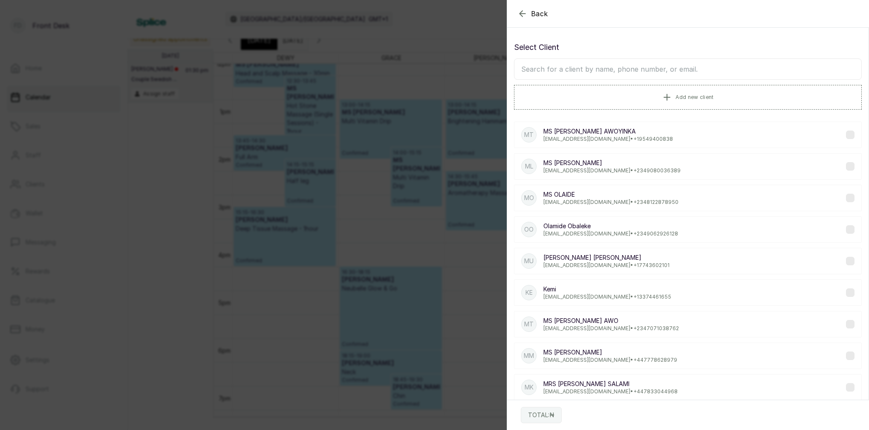
click at [626, 65] on input "text" at bounding box center [688, 68] width 348 height 21
type input "MS"
click at [688, 95] on span "Add new client" at bounding box center [695, 96] width 38 height 7
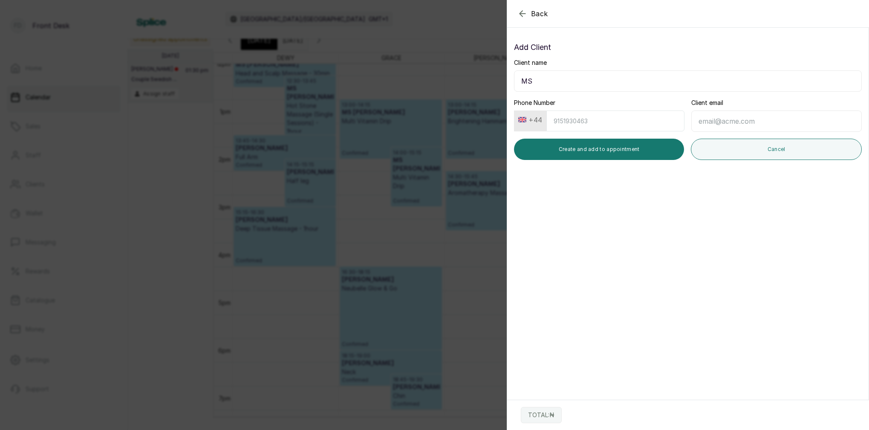
click at [614, 83] on input "MS" at bounding box center [688, 80] width 348 height 21
click at [605, 80] on input "MS" at bounding box center [688, 80] width 348 height 21
type input "MS [PERSON_NAME]"
click at [451, 47] on div "Back Add Appointment Add Client Client name MS [PERSON_NAME] Phone Number +44 C…" at bounding box center [434, 215] width 869 height 430
click at [647, 120] on input "Phone Number" at bounding box center [616, 120] width 138 height 21
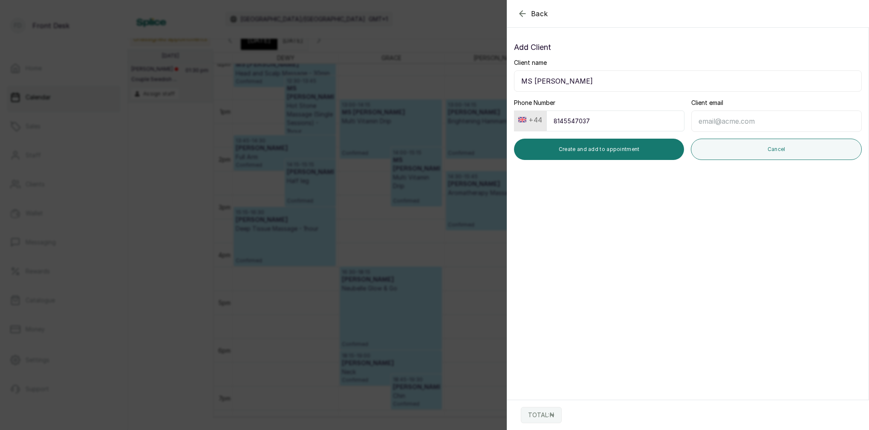
type input "8145547037"
type input "[EMAIL_ADDRESS][DOMAIN_NAME]"
click at [539, 118] on button "+44" at bounding box center [530, 120] width 31 height 14
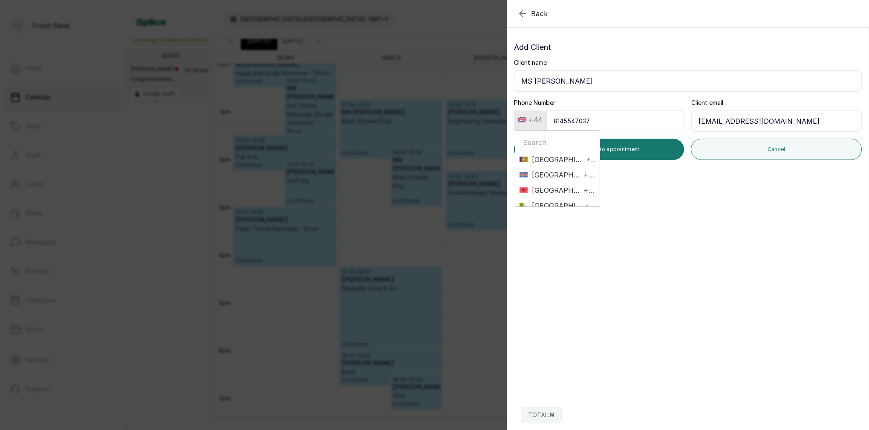
click at [600, 119] on input "8145547037" at bounding box center [616, 120] width 138 height 21
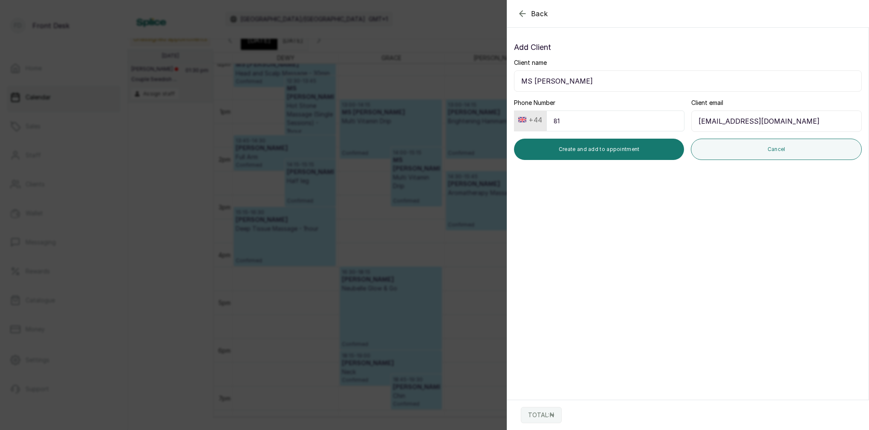
type input "8"
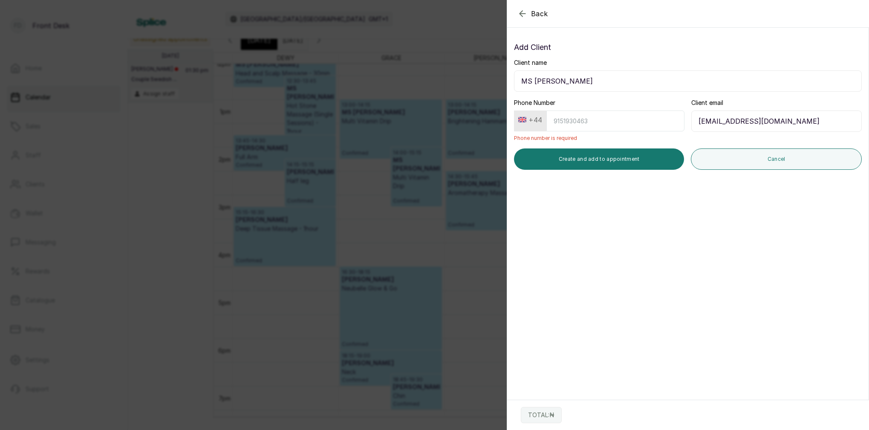
click at [533, 121] on button "+44" at bounding box center [530, 120] width 31 height 14
type input "nig"
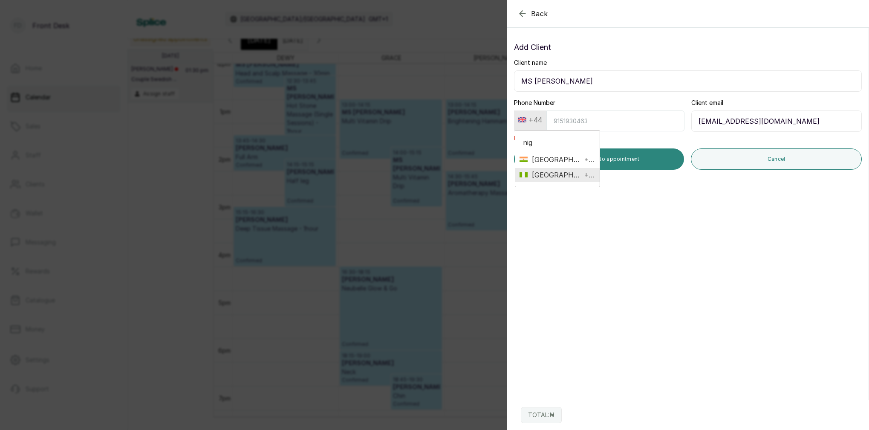
drag, startPoint x: 546, startPoint y: 176, endPoint x: 545, endPoint y: 155, distance: 20.9
click at [546, 176] on span "[GEOGRAPHIC_DATA]" at bounding box center [555, 175] width 54 height 10
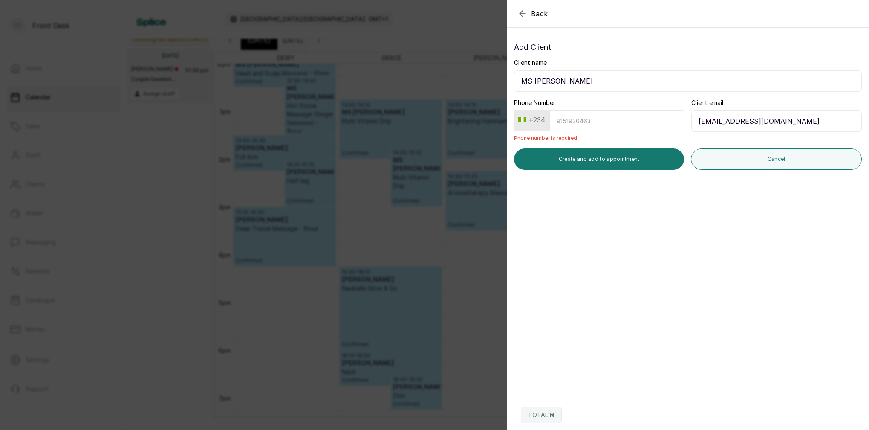
click at [562, 120] on input "Phone Number" at bounding box center [617, 120] width 135 height 21
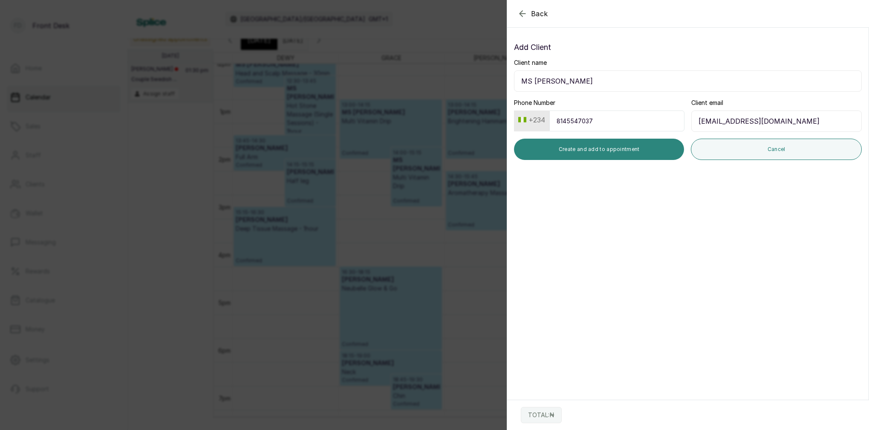
type input "8145547037"
click at [634, 146] on button "Create and add to appointment" at bounding box center [599, 149] width 170 height 21
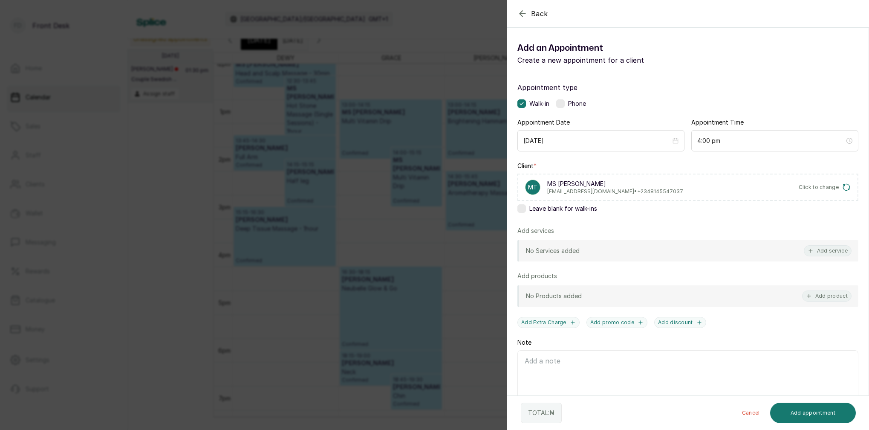
drag, startPoint x: 834, startPoint y: 249, endPoint x: 827, endPoint y: 246, distance: 7.8
click at [834, 250] on button "Add service" at bounding box center [828, 250] width 48 height 11
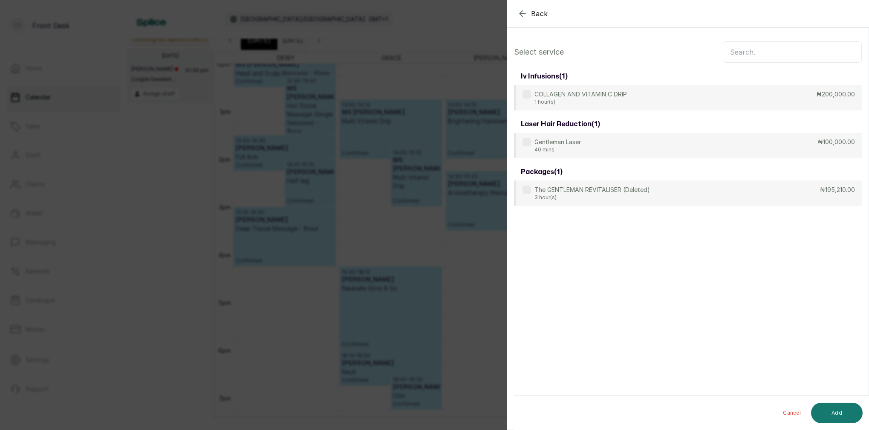
click at [771, 50] on input "text" at bounding box center [792, 51] width 139 height 21
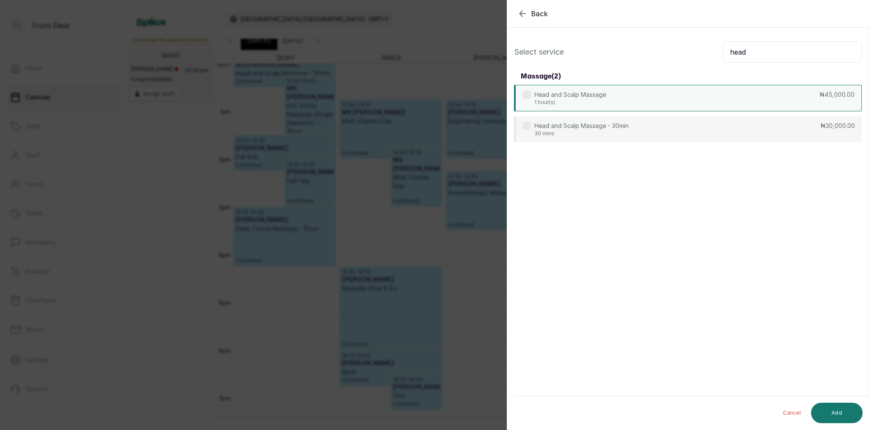
type input "head"
drag, startPoint x: 582, startPoint y: 102, endPoint x: 609, endPoint y: 111, distance: 27.9
click at [582, 102] on p "1 hour(s)" at bounding box center [571, 102] width 72 height 7
click at [664, 100] on div "Head and Scalp Massage 1 hour(s) ₦45,000.00" at bounding box center [688, 98] width 348 height 26
drag, startPoint x: 661, startPoint y: 130, endPoint x: 664, endPoint y: 133, distance: 4.5
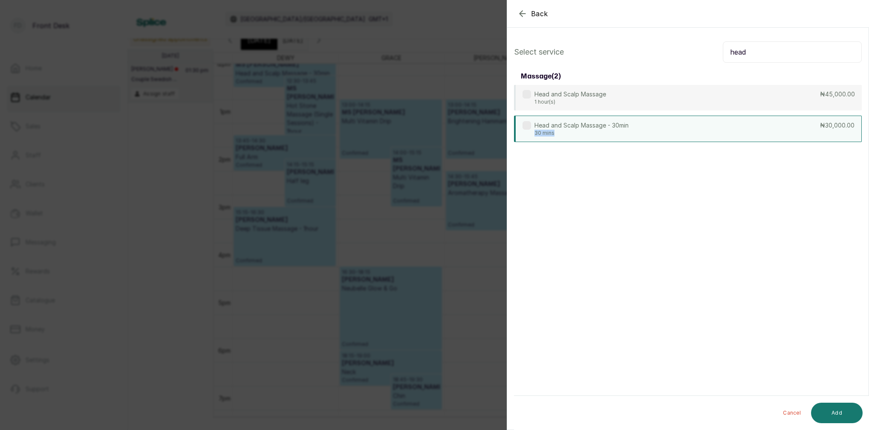
click at [661, 130] on div "Head and Scalp Massage - 30min 30 mins ₦30,000.00" at bounding box center [688, 129] width 348 height 26
click at [847, 409] on button "Add" at bounding box center [837, 413] width 52 height 20
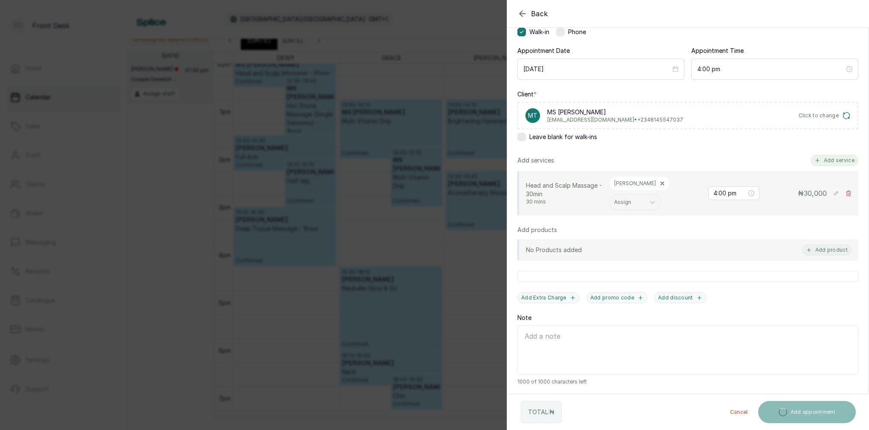
scroll to position [72, 0]
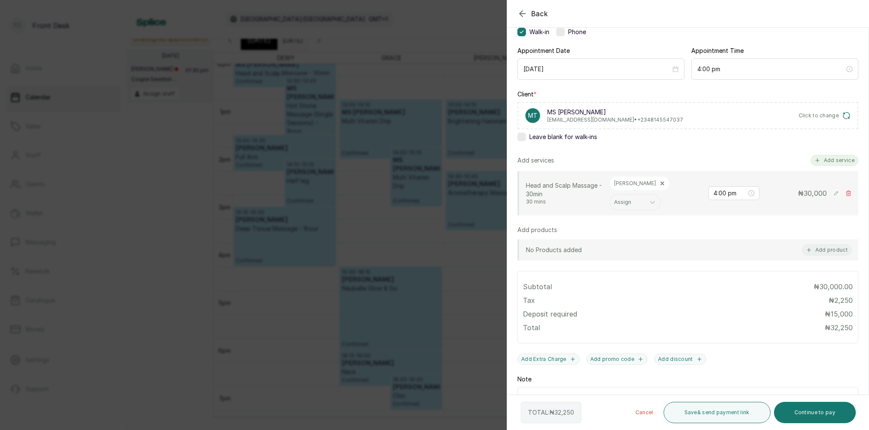
click at [839, 158] on button "Add service" at bounding box center [835, 160] width 48 height 11
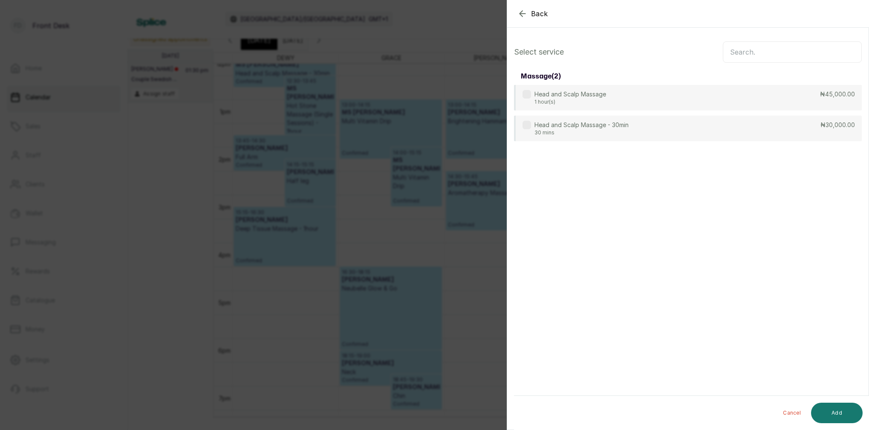
click at [800, 60] on input "text" at bounding box center [792, 51] width 139 height 21
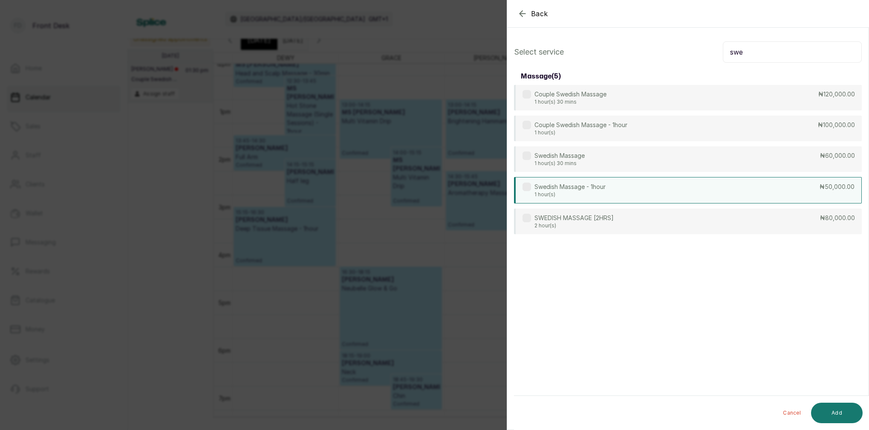
type input "swe"
drag, startPoint x: 567, startPoint y: 188, endPoint x: 585, endPoint y: 191, distance: 18.5
click at [567, 188] on p "Swedish Massage - 1hour" at bounding box center [570, 187] width 71 height 9
click at [837, 411] on button "Add" at bounding box center [837, 413] width 52 height 20
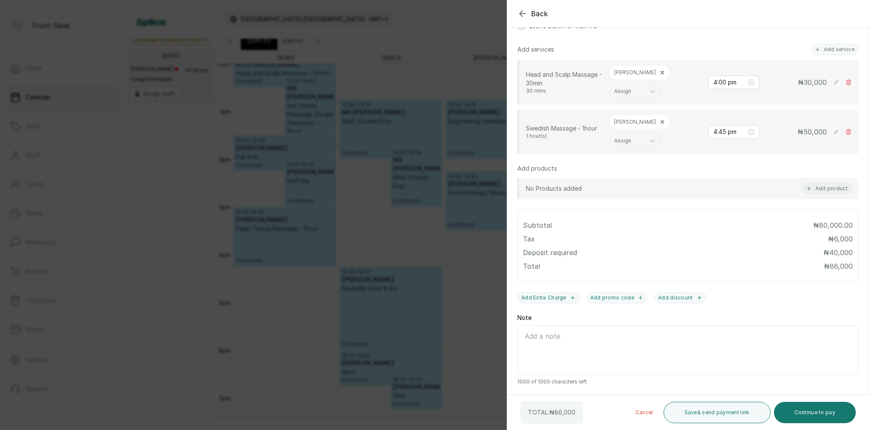
scroll to position [183, 0]
click at [824, 419] on button "Continue to pay" at bounding box center [815, 412] width 82 height 21
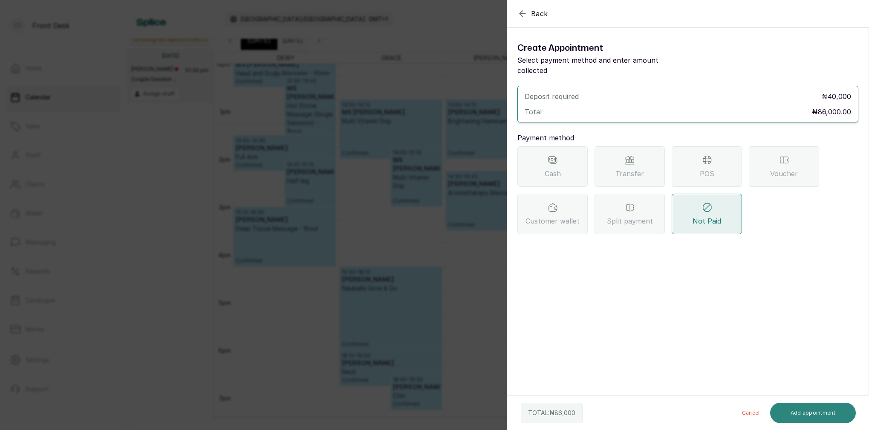
scroll to position [0, 0]
drag, startPoint x: 628, startPoint y: 162, endPoint x: 624, endPoint y: 169, distance: 8.6
click at [628, 168] on span "Transfer" at bounding box center [630, 173] width 29 height 10
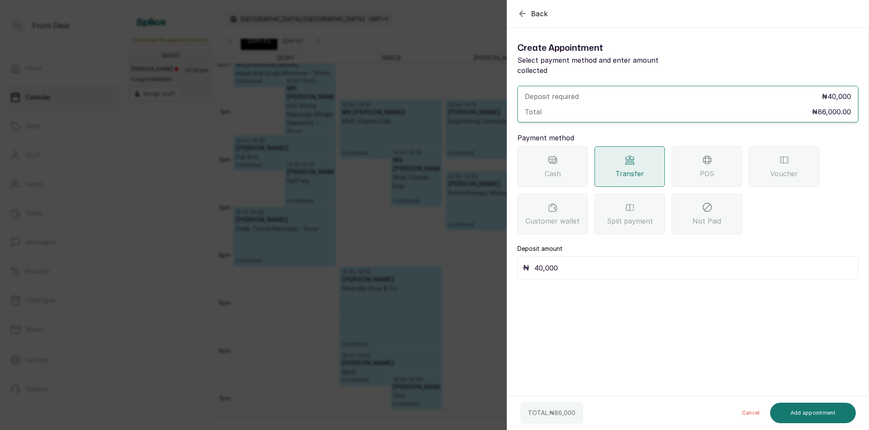
click at [586, 262] on input "40,000" at bounding box center [694, 268] width 319 height 12
type input "4"
type input "50,000"
click at [827, 408] on button "Add appointment" at bounding box center [814, 413] width 86 height 20
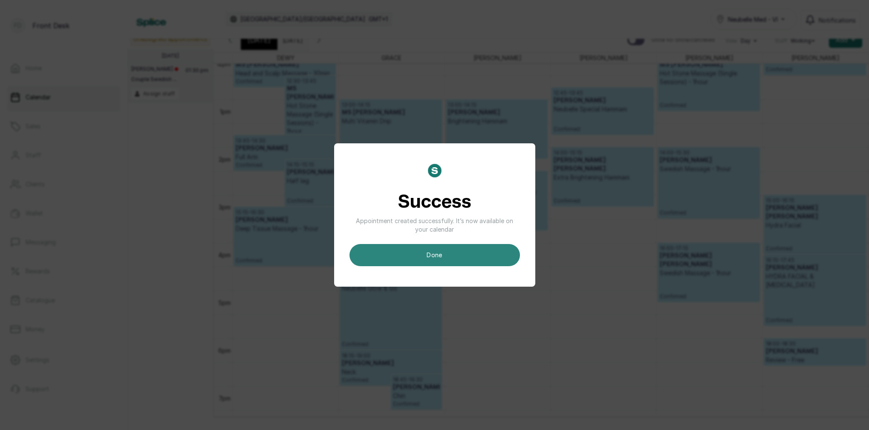
click at [429, 257] on button "done" at bounding box center [435, 255] width 171 height 22
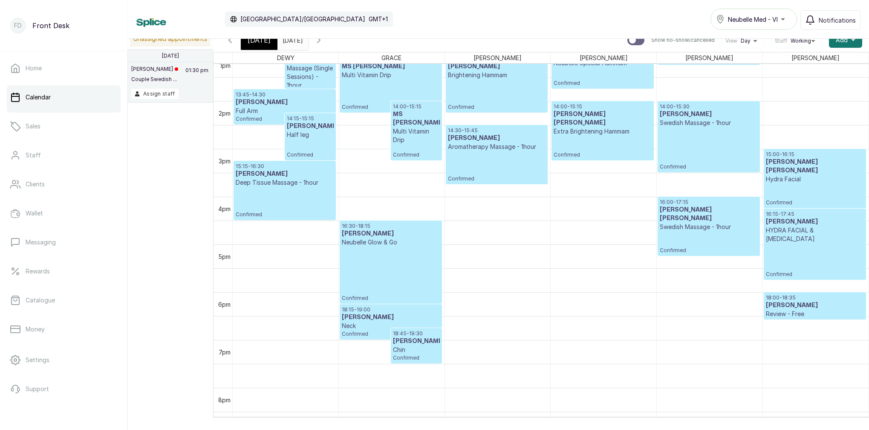
scroll to position [632, 0]
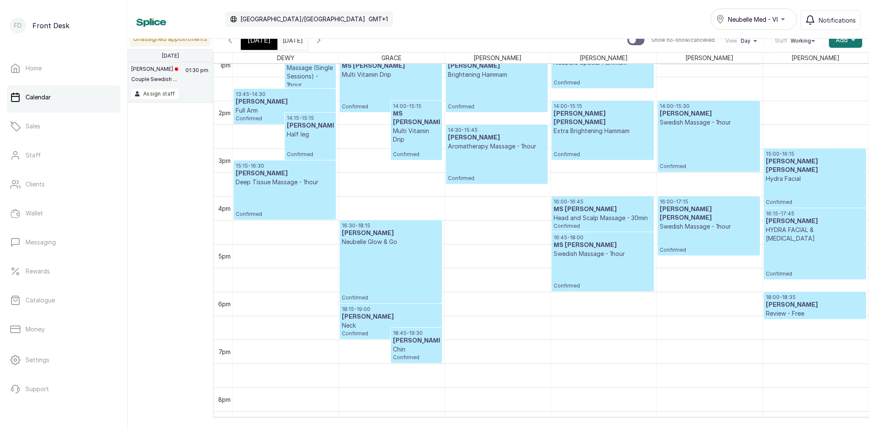
click at [601, 219] on p "Head and Scalp Massage - 30min" at bounding box center [603, 218] width 98 height 9
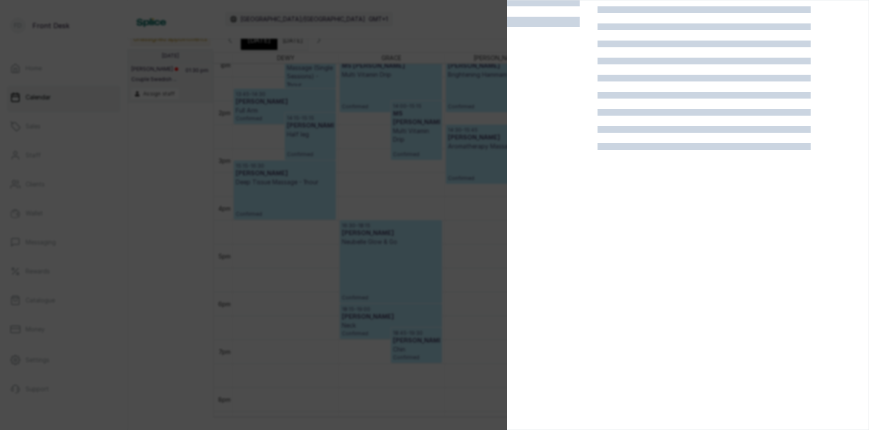
scroll to position [21, 0]
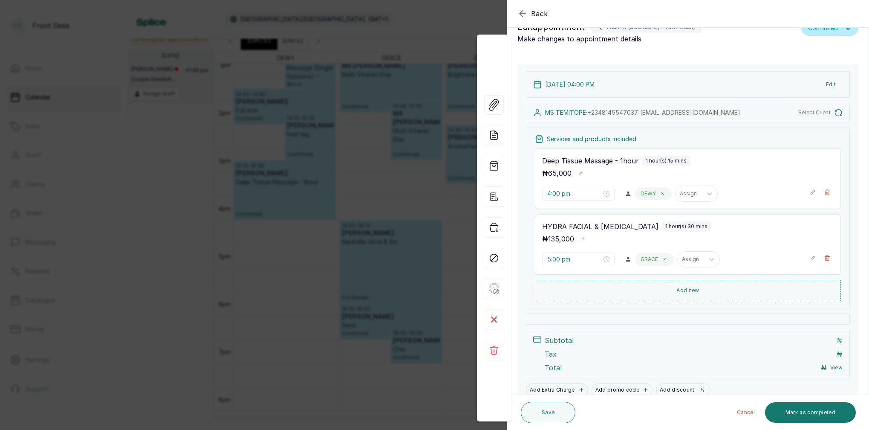
type input "4:45 pm"
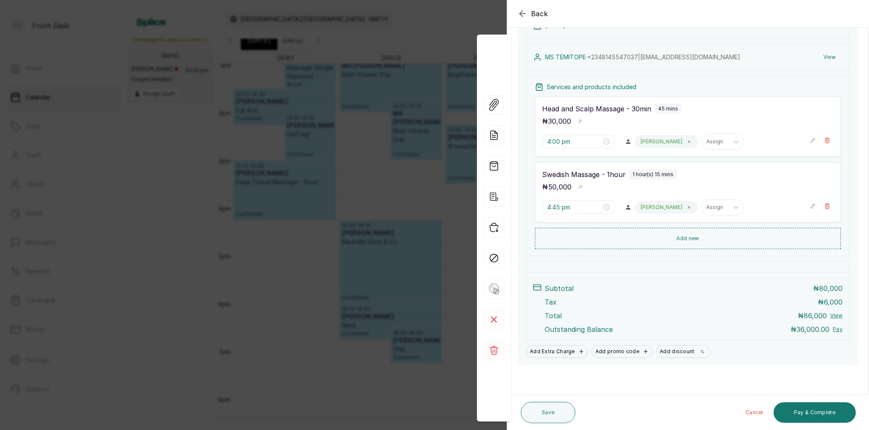
scroll to position [113, 0]
click at [429, 127] on div "Back Appointment Details Edit appointment 🚶 Walk-in (booked by Front Desk) Make…" at bounding box center [434, 215] width 869 height 430
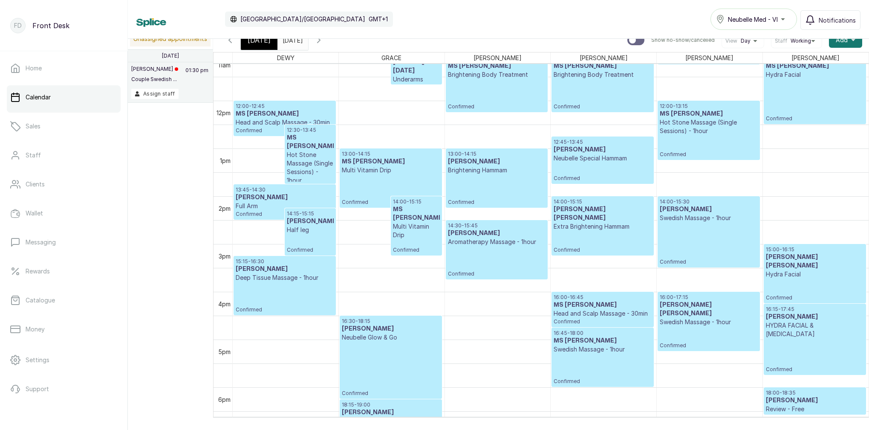
scroll to position [542, 0]
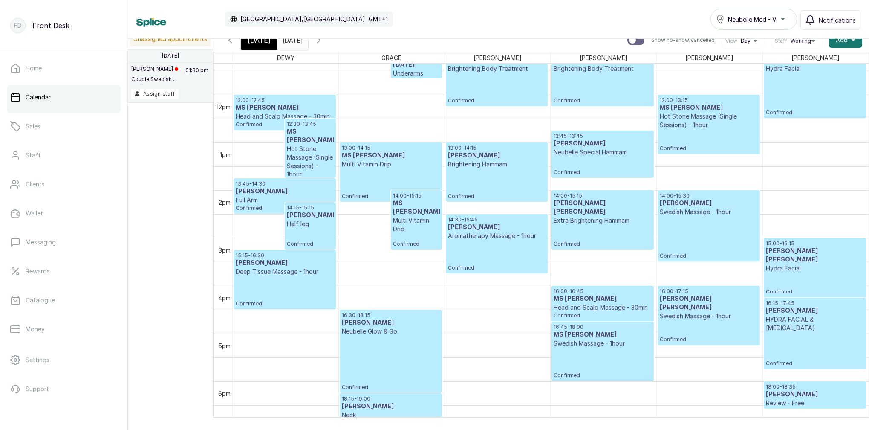
click at [324, 41] on icon "button" at bounding box center [319, 40] width 10 height 10
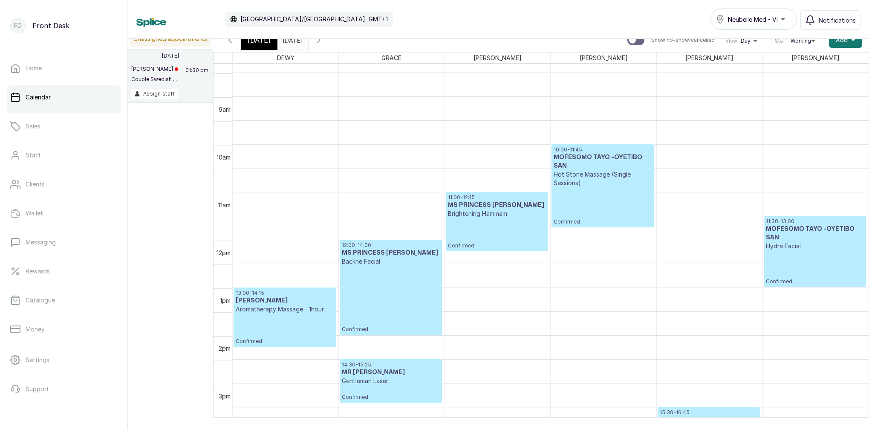
scroll to position [397, 0]
click at [79, 310] on link "Catalogue" at bounding box center [64, 300] width 114 height 24
